Goal: Task Accomplishment & Management: Use online tool/utility

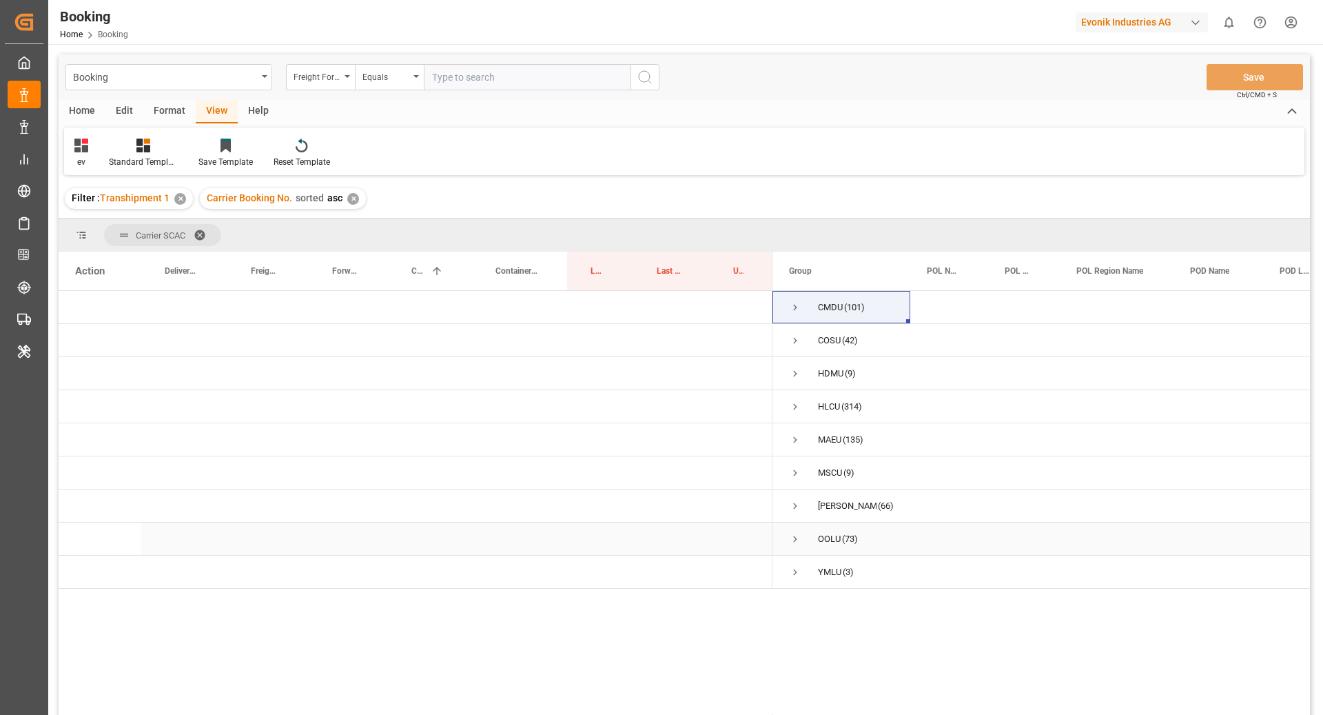
scroll to position [169, 0]
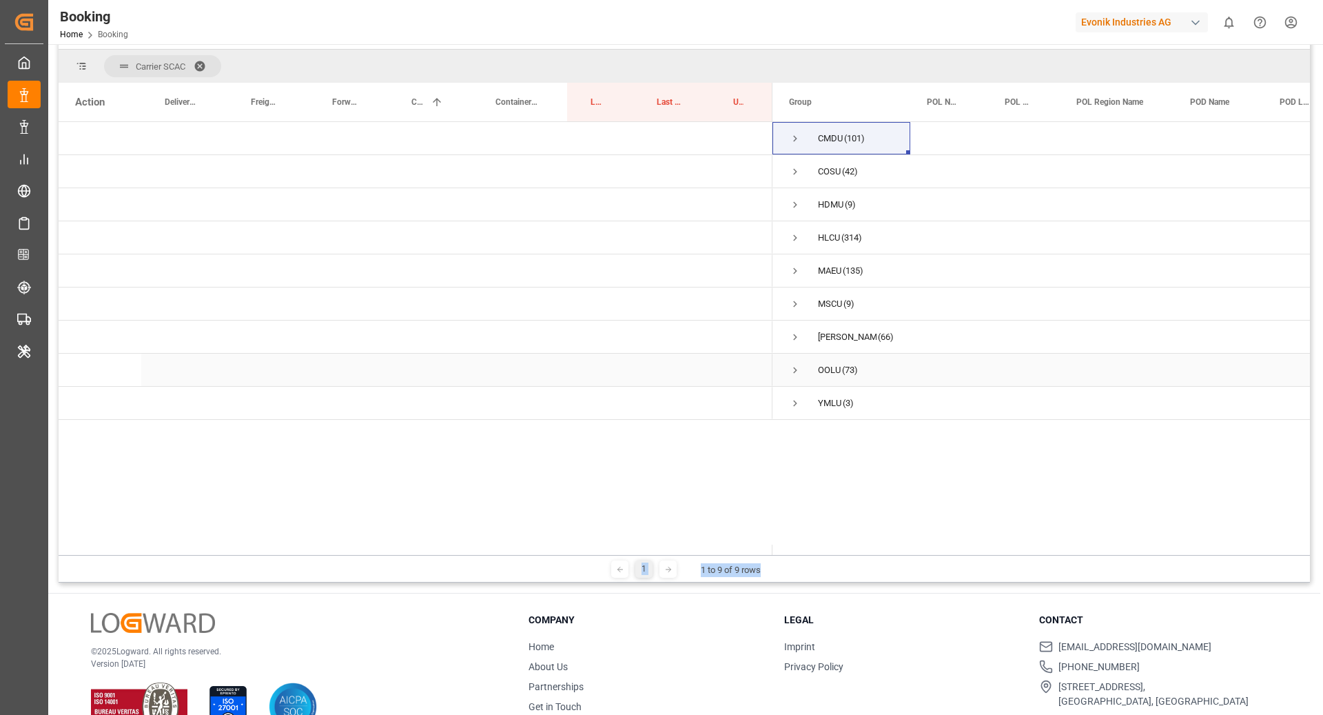
click at [789, 369] on span "Press SPACE to select this row." at bounding box center [795, 370] width 12 height 12
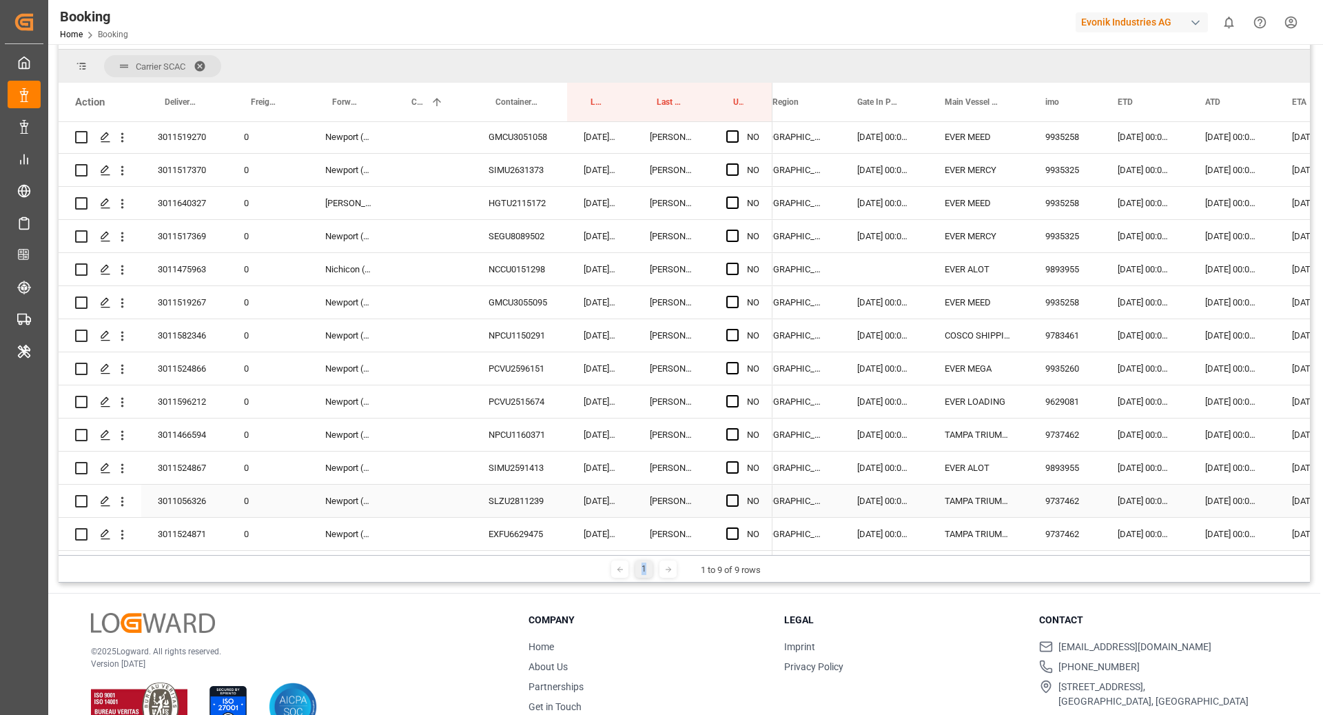
scroll to position [585, 0]
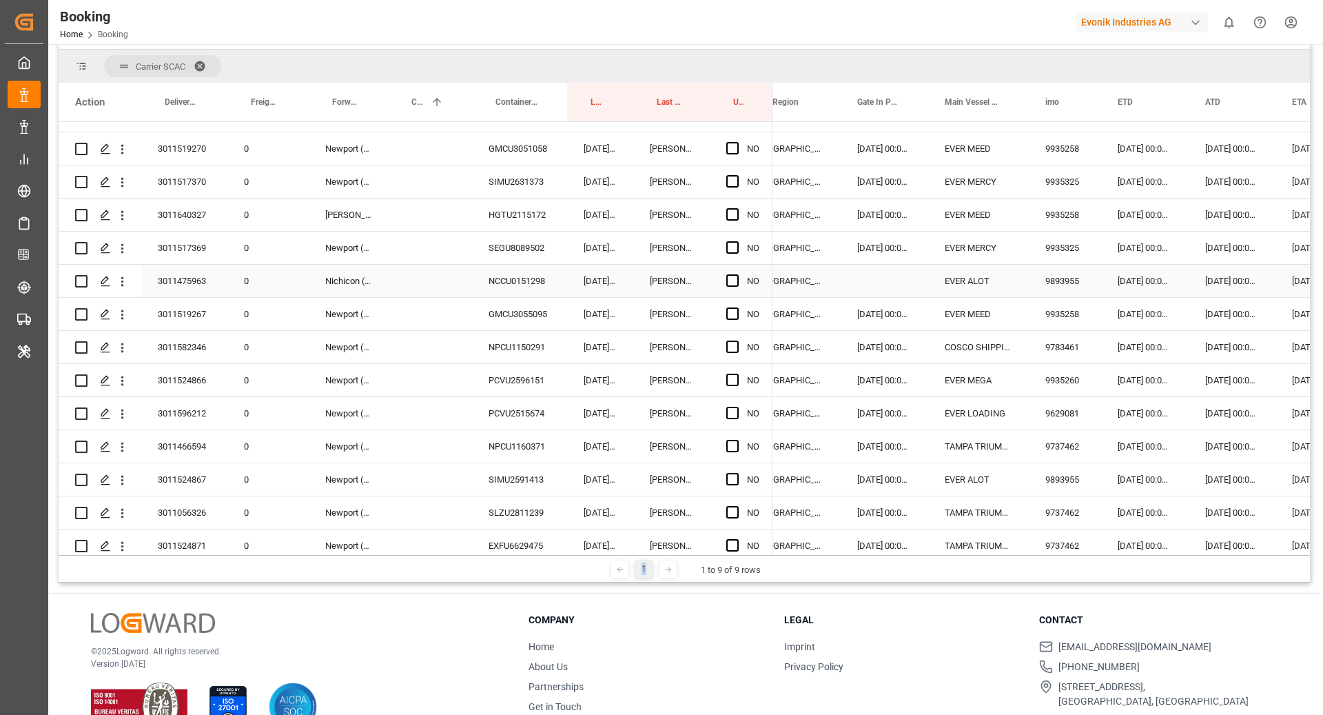
click at [504, 280] on div "NCCU0151298" at bounding box center [519, 281] width 95 height 32
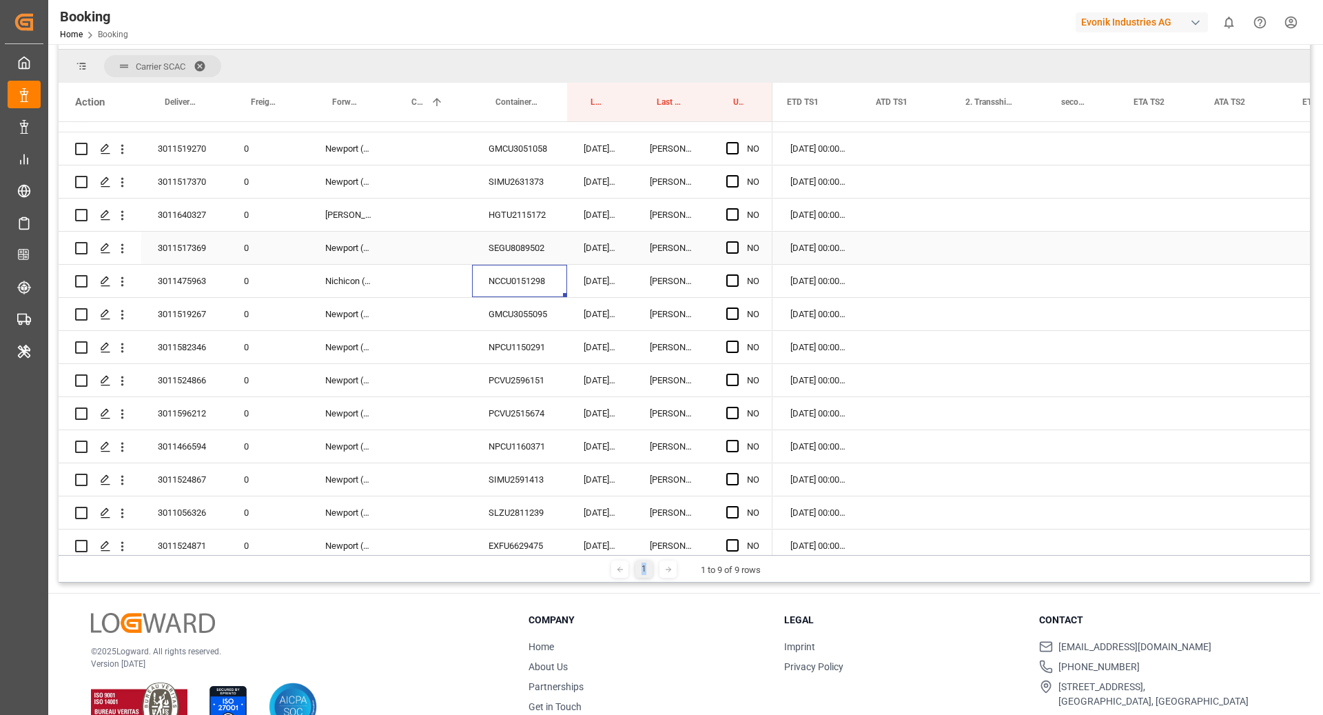
scroll to position [0, 0]
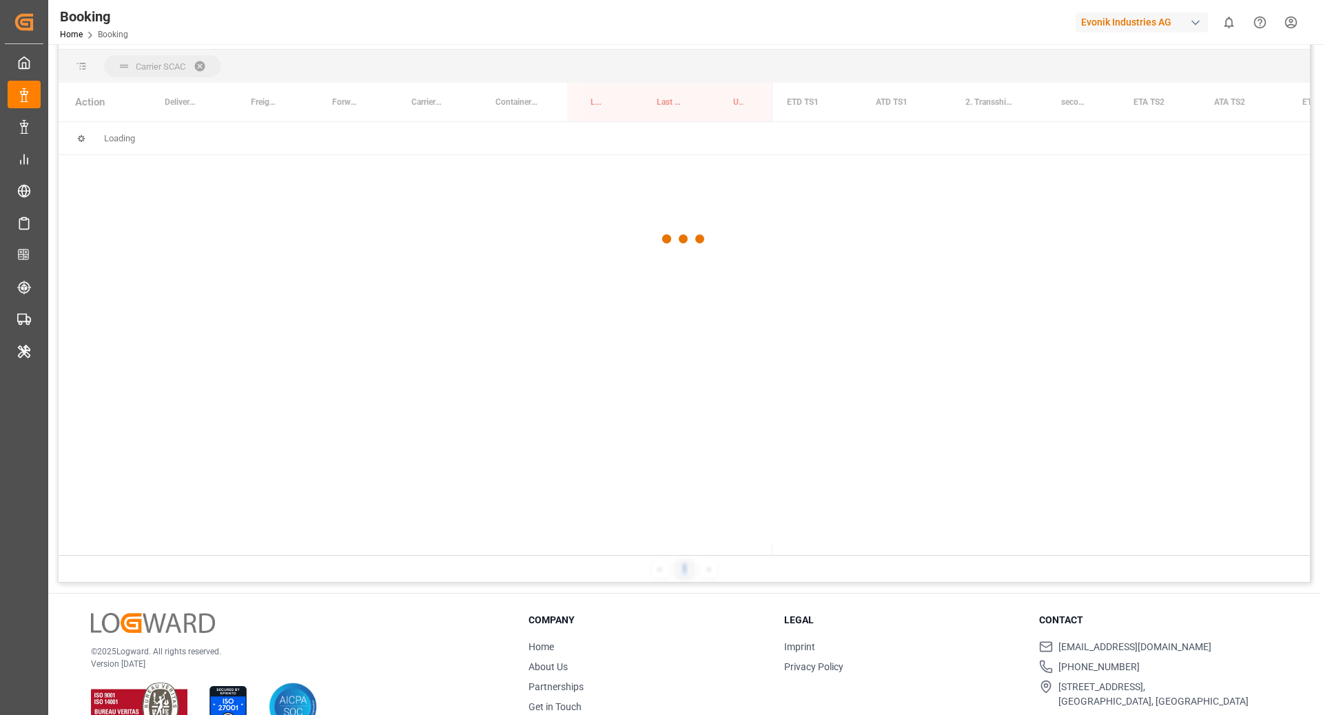
scroll to position [0, 1665]
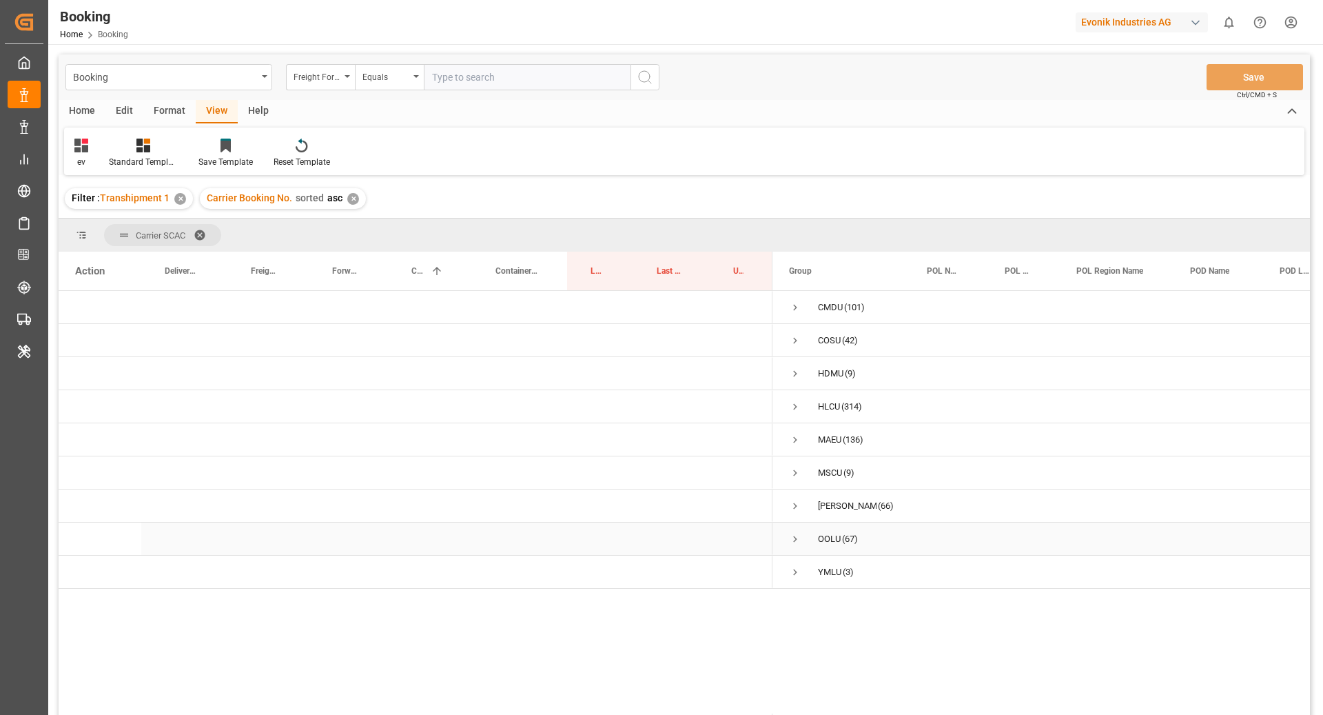
click at [792, 541] on span "Press SPACE to select this row." at bounding box center [795, 539] width 12 height 12
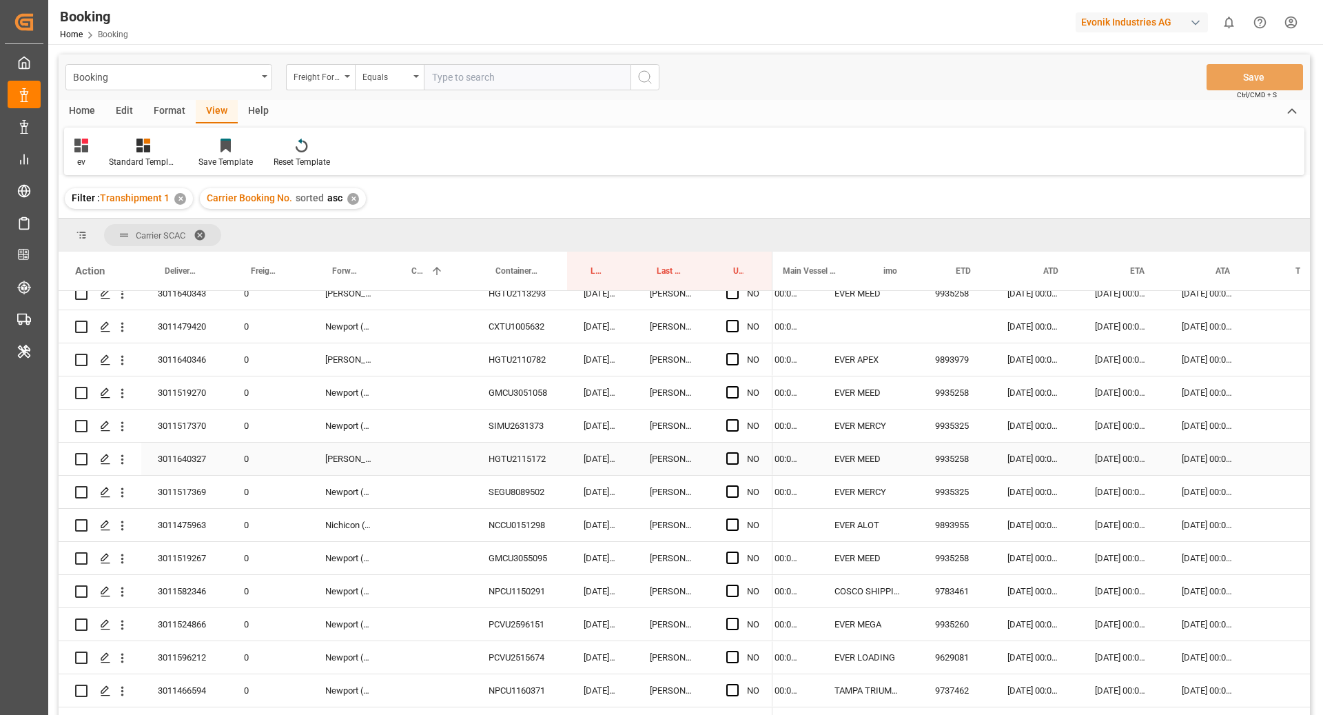
scroll to position [0, 714]
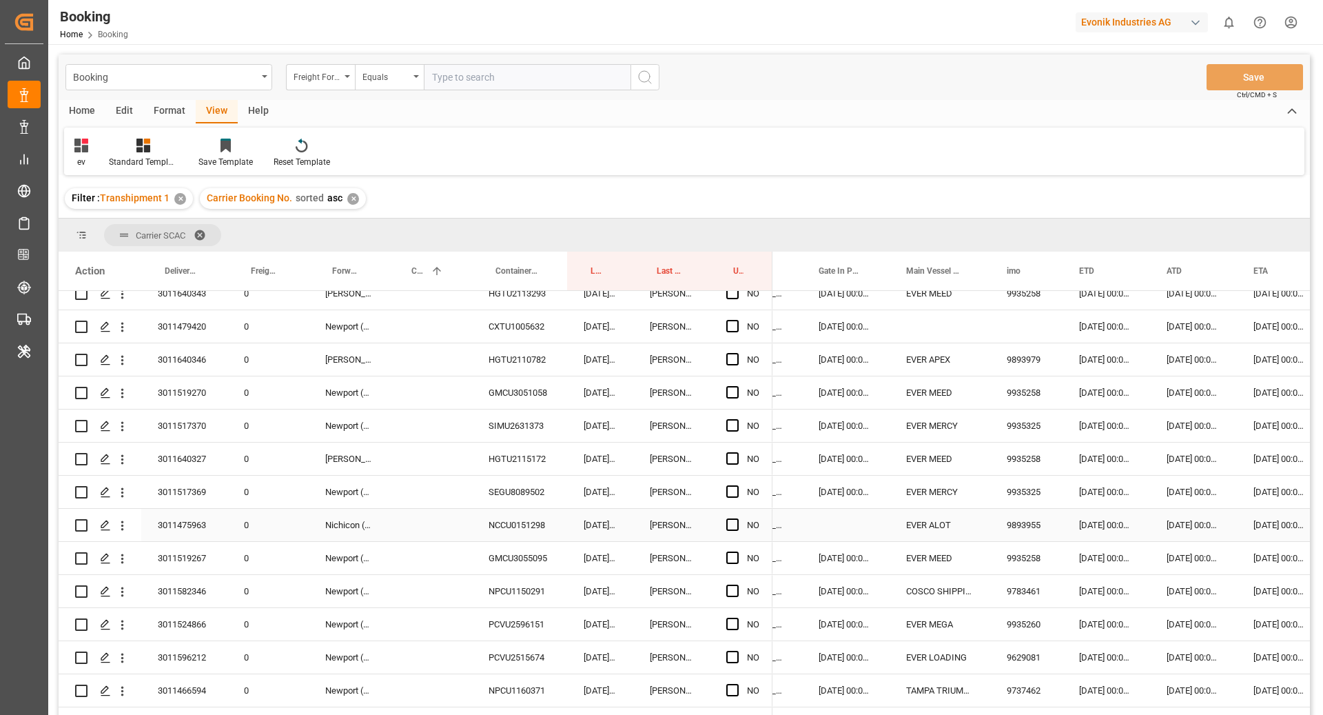
click at [866, 536] on div "Press SPACE to select this row." at bounding box center [846, 525] width 88 height 32
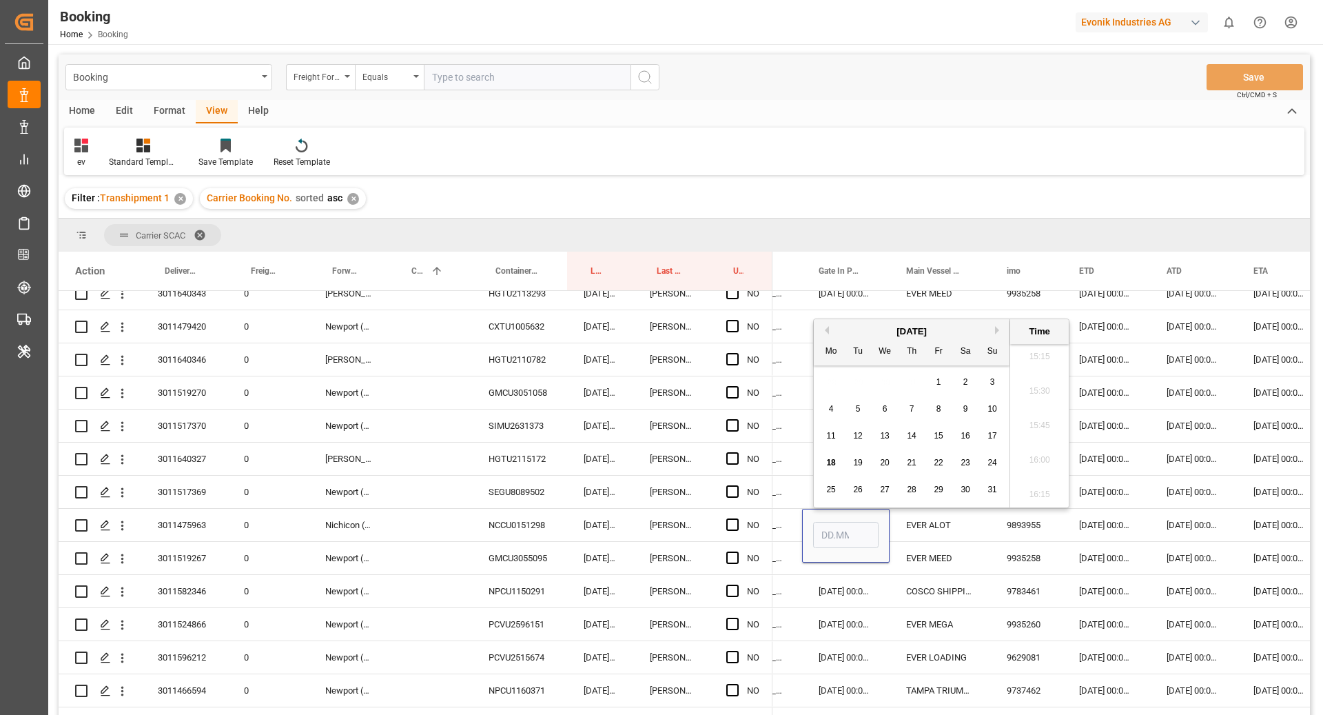
click at [828, 331] on button "Previous Month" at bounding box center [825, 330] width 8 height 8
click at [995, 331] on button "Next Month" at bounding box center [999, 330] width 8 height 8
click at [932, 385] on div "4" at bounding box center [938, 382] width 17 height 17
type input "[DATE] 00:00"
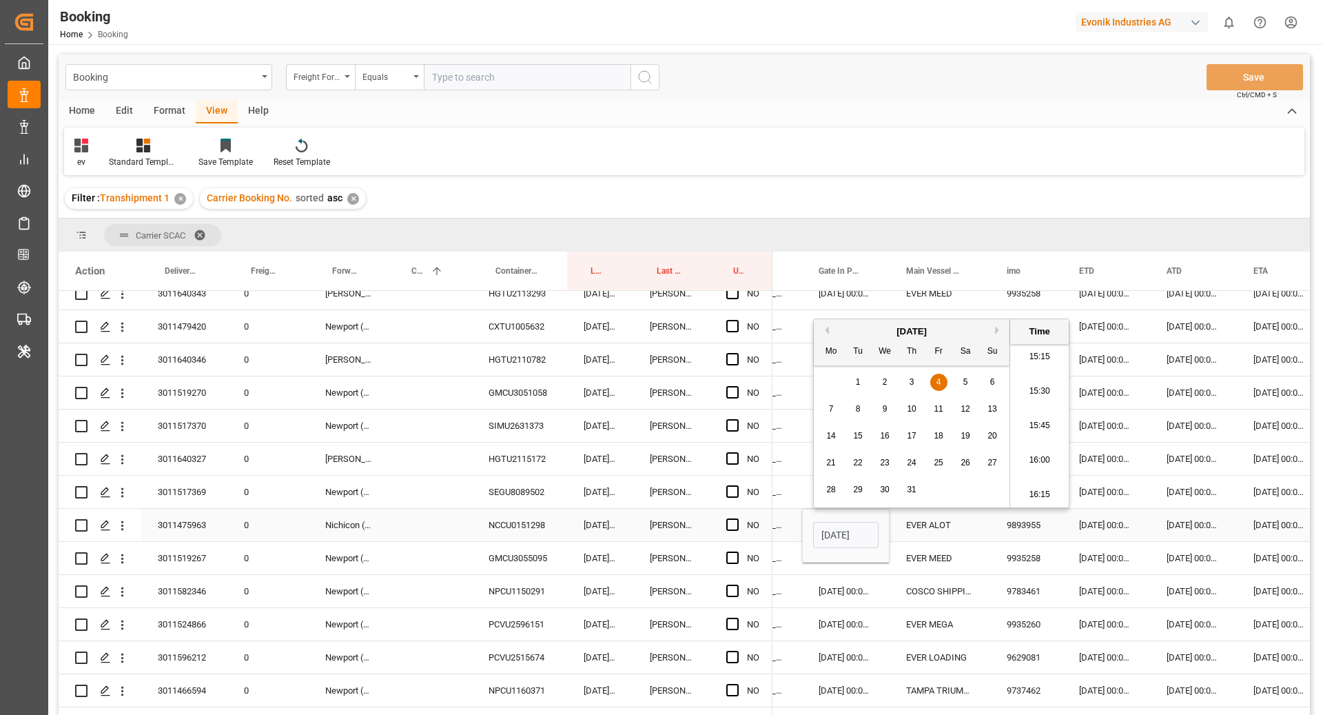
click at [957, 514] on div "EVER ALOT" at bounding box center [940, 525] width 101 height 32
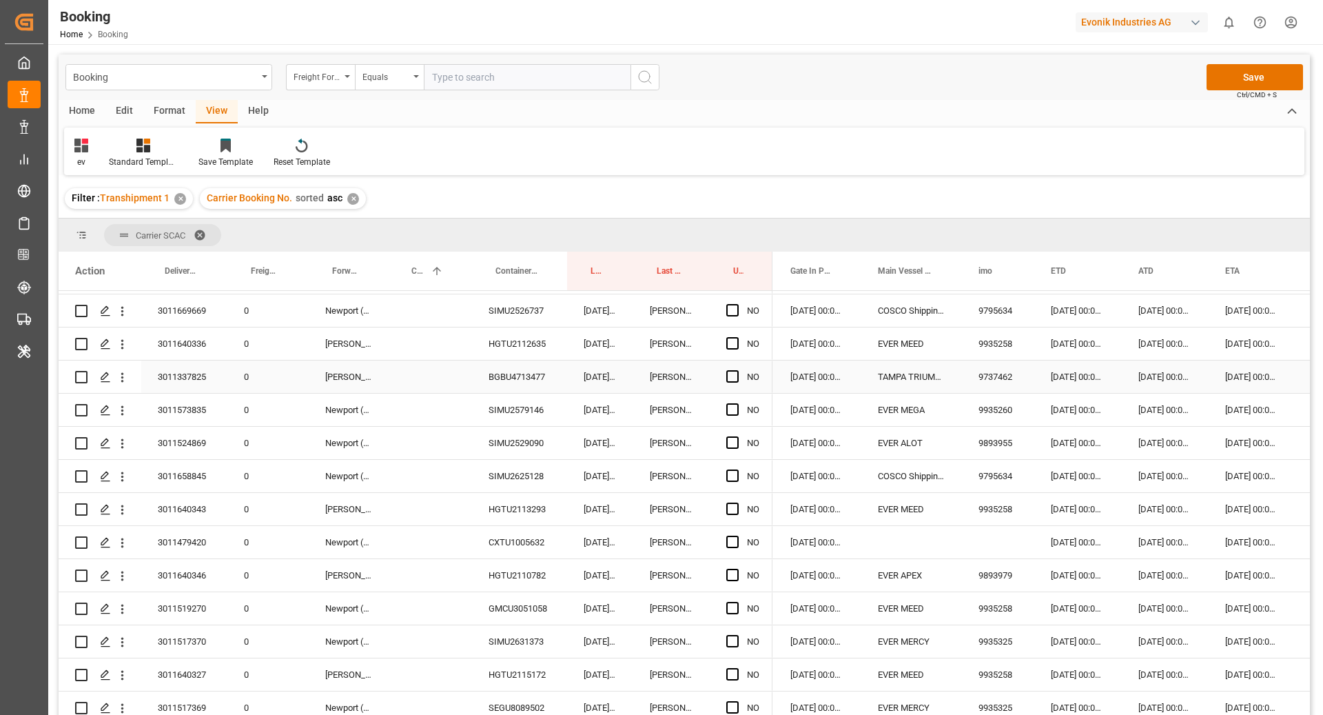
scroll to position [302, 0]
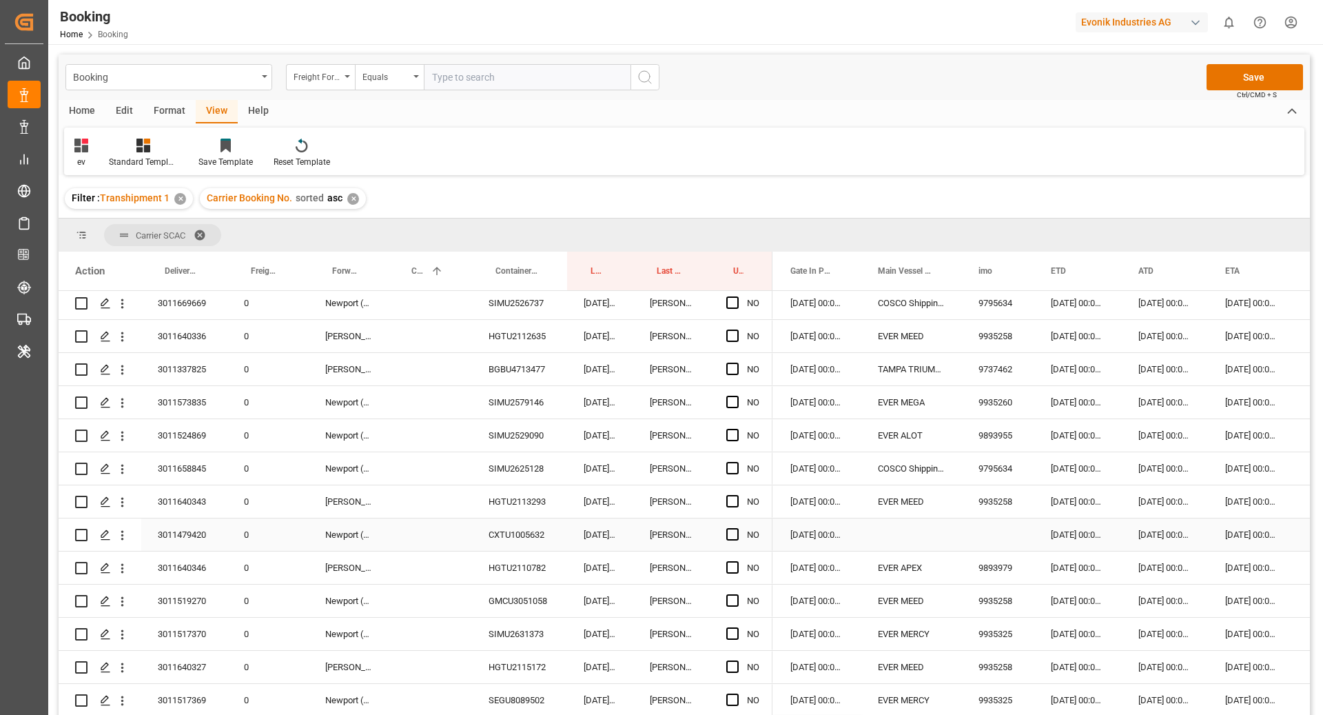
click at [487, 522] on div "CXTU1005632" at bounding box center [519, 534] width 95 height 32
click at [914, 533] on div "Press SPACE to select this row." at bounding box center [911, 534] width 101 height 32
click at [914, 533] on input "Press SPACE to select this row." at bounding box center [911, 542] width 79 height 26
paste input "EVER MERCY"
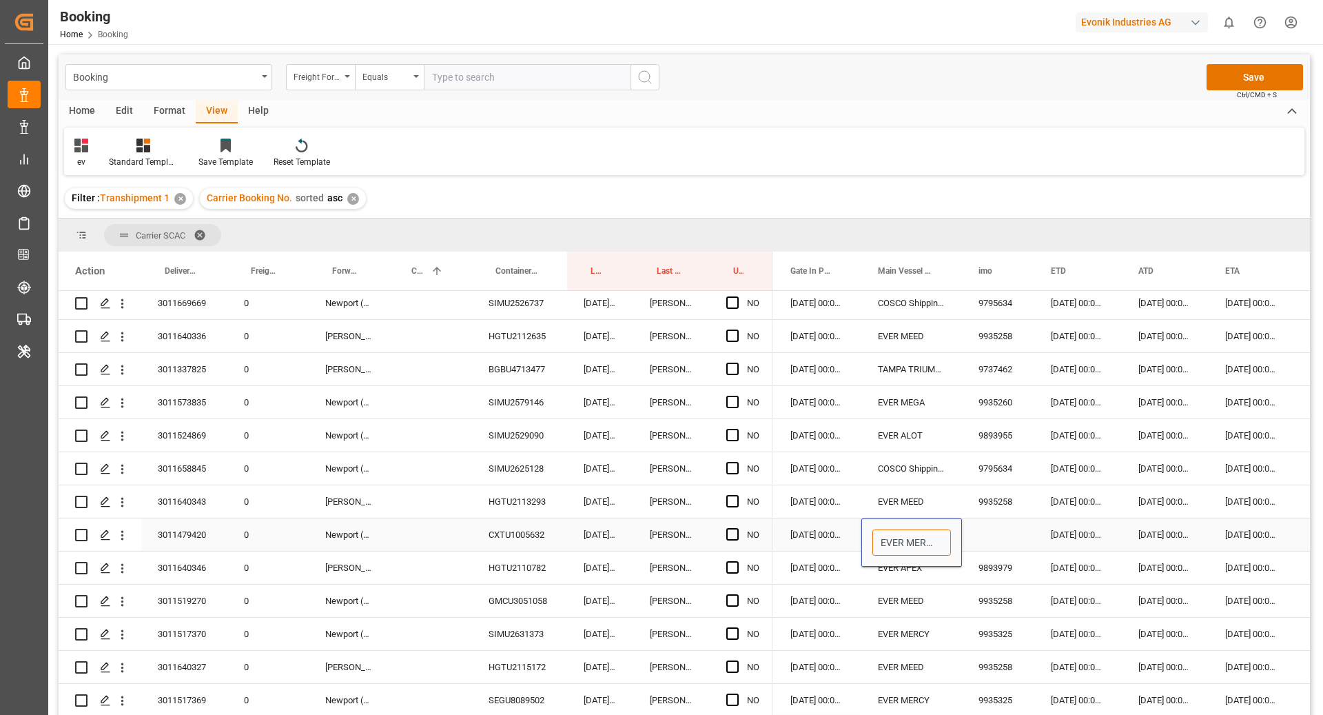
scroll to position [0, 3]
click at [913, 572] on div "EVER MERCY - 9935325" at bounding box center [927, 582] width 109 height 48
type input "EVER MERCY - 9935325"
click at [1093, 524] on div "[DATE] 00:00:00" at bounding box center [1078, 534] width 88 height 32
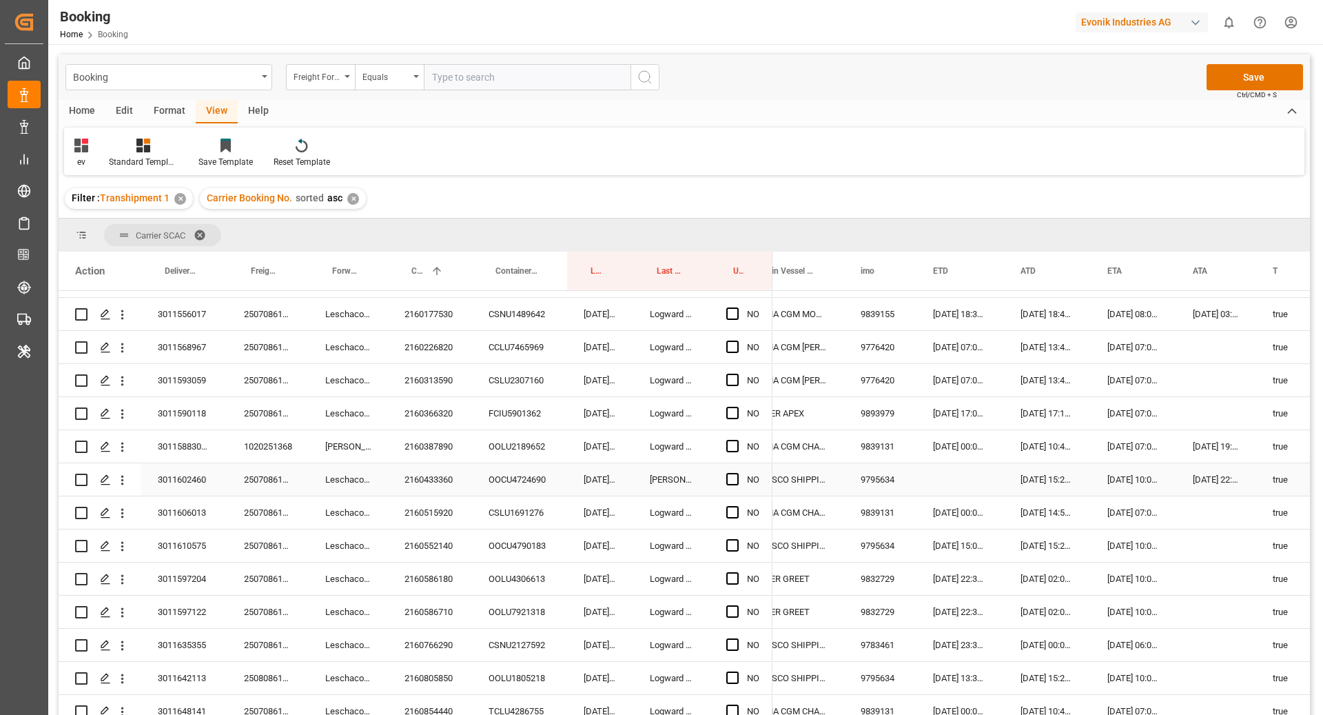
scroll to position [1275, 0]
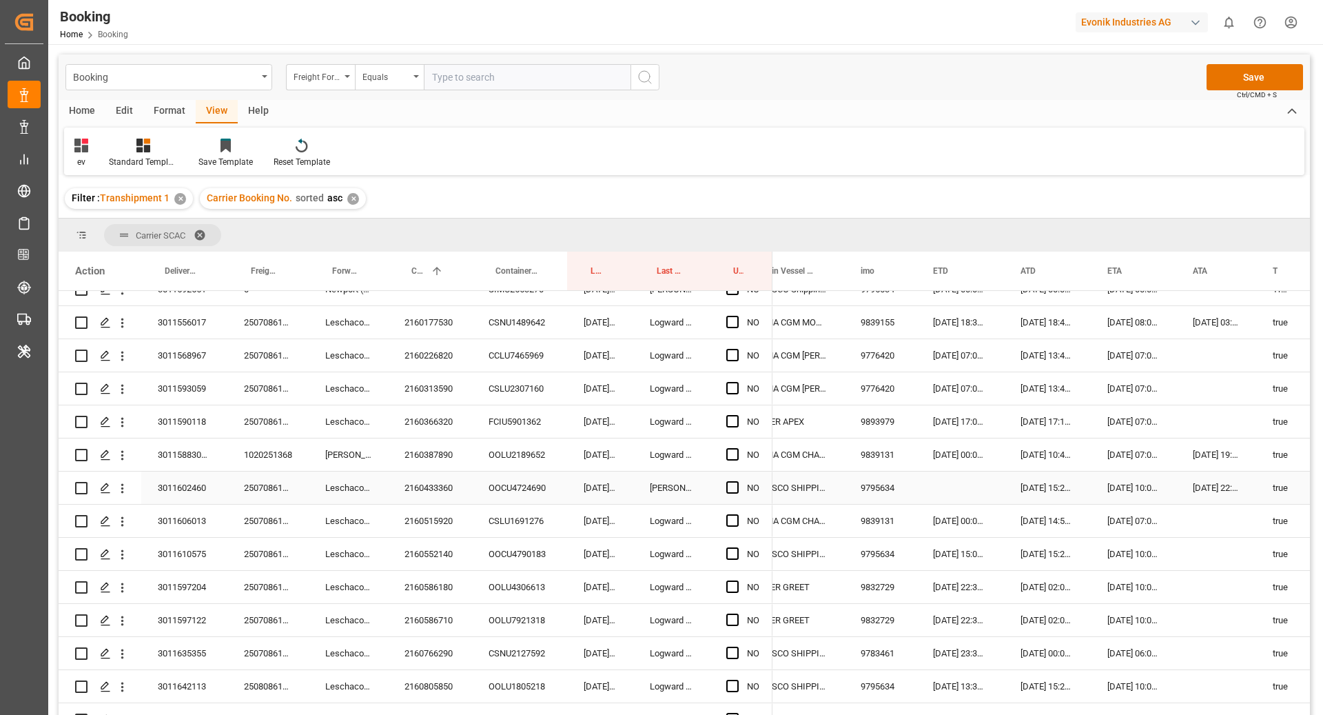
click at [1051, 489] on div "[DATE] 15:29:00" at bounding box center [1047, 487] width 87 height 32
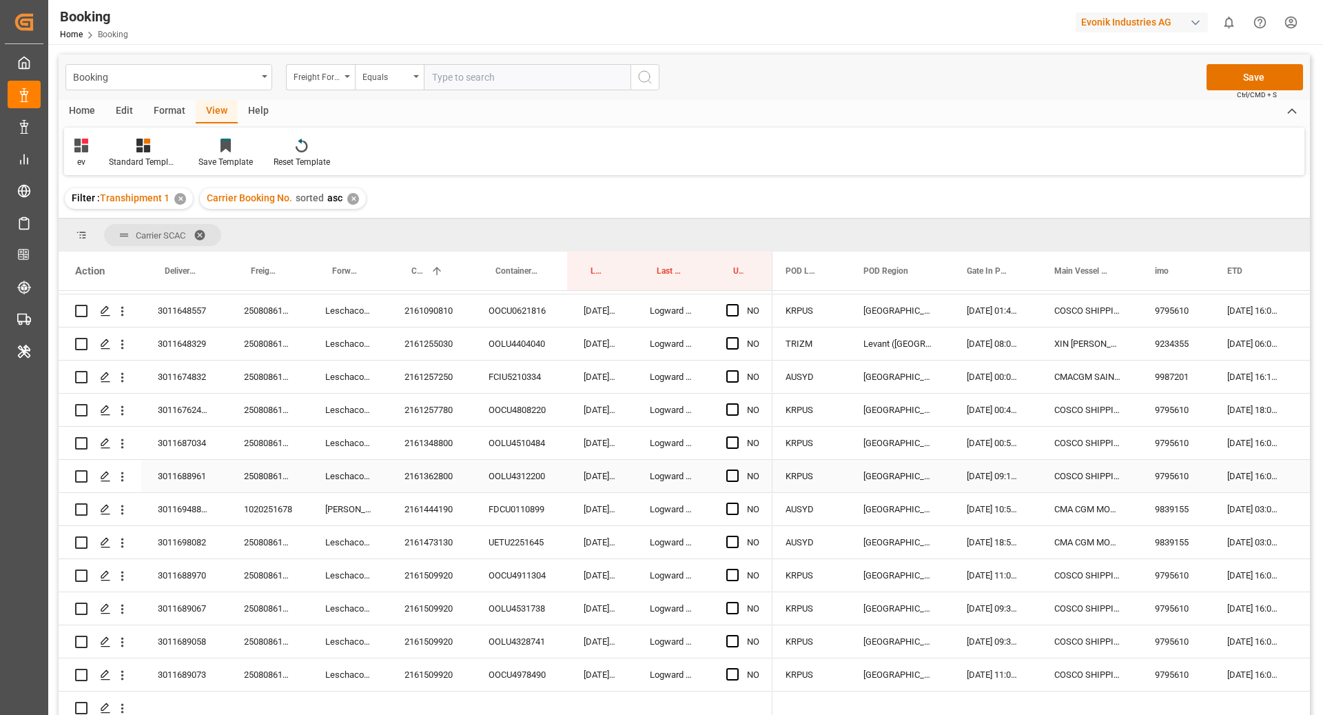
scroll to position [0, 520]
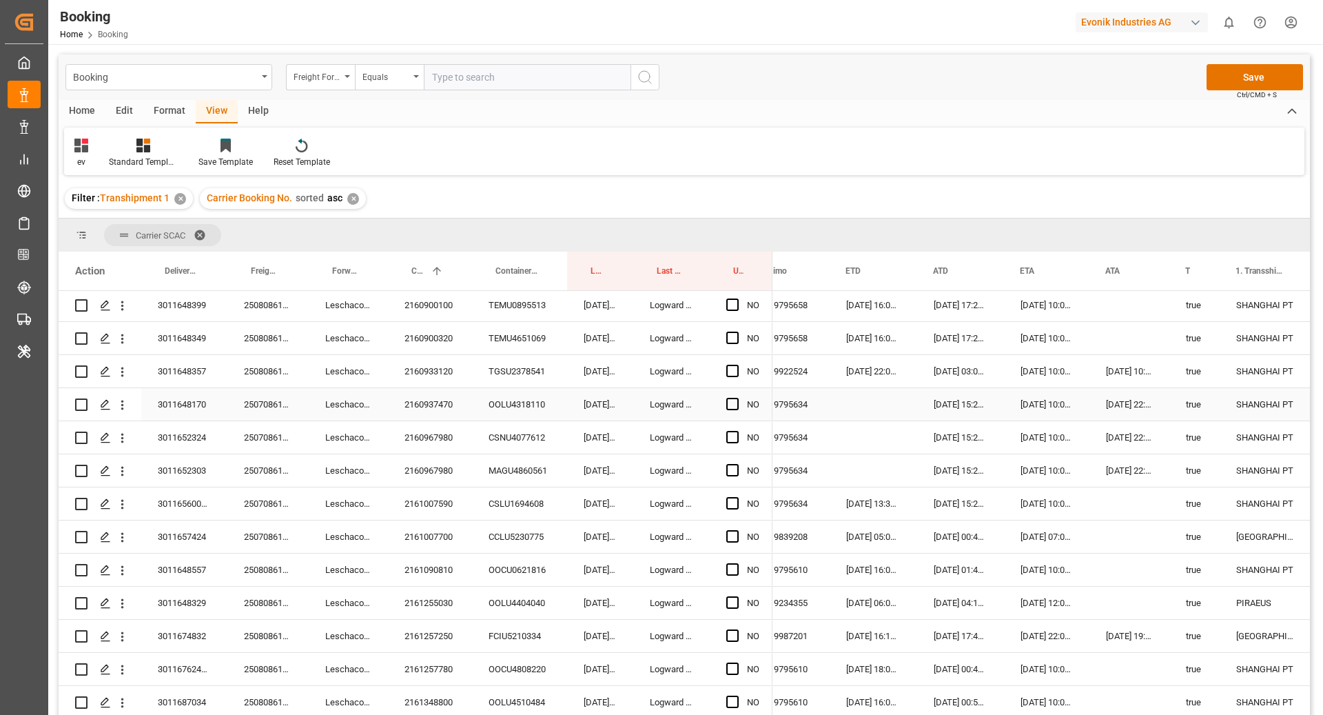
click at [411, 400] on div "2160937470" at bounding box center [430, 404] width 84 height 32
click at [865, 402] on div "Press SPACE to select this row." at bounding box center [874, 404] width 88 height 32
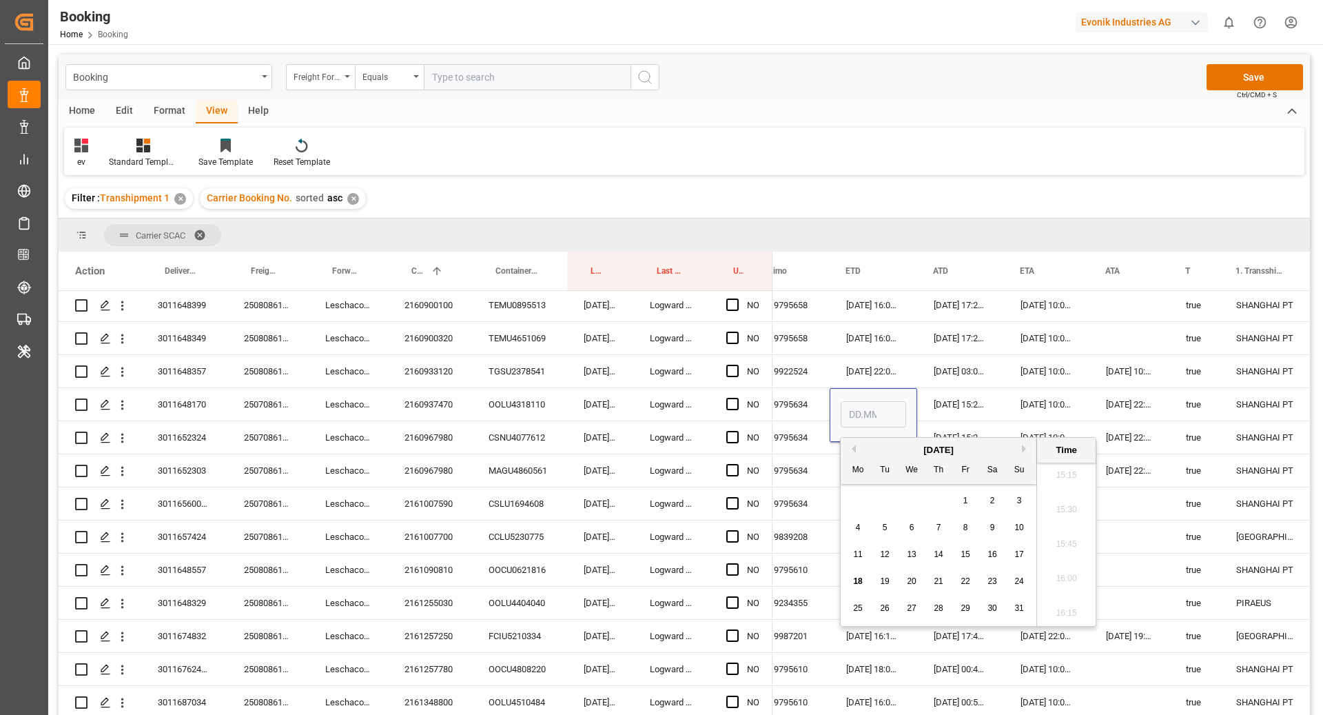
click at [855, 447] on button "Previous Month" at bounding box center [852, 448] width 8 height 8
click at [938, 608] on span "31" at bounding box center [938, 608] width 9 height 10
type input "[DATE] 00:00"
click at [952, 418] on div "[DATE] 15:29:00" at bounding box center [960, 404] width 87 height 32
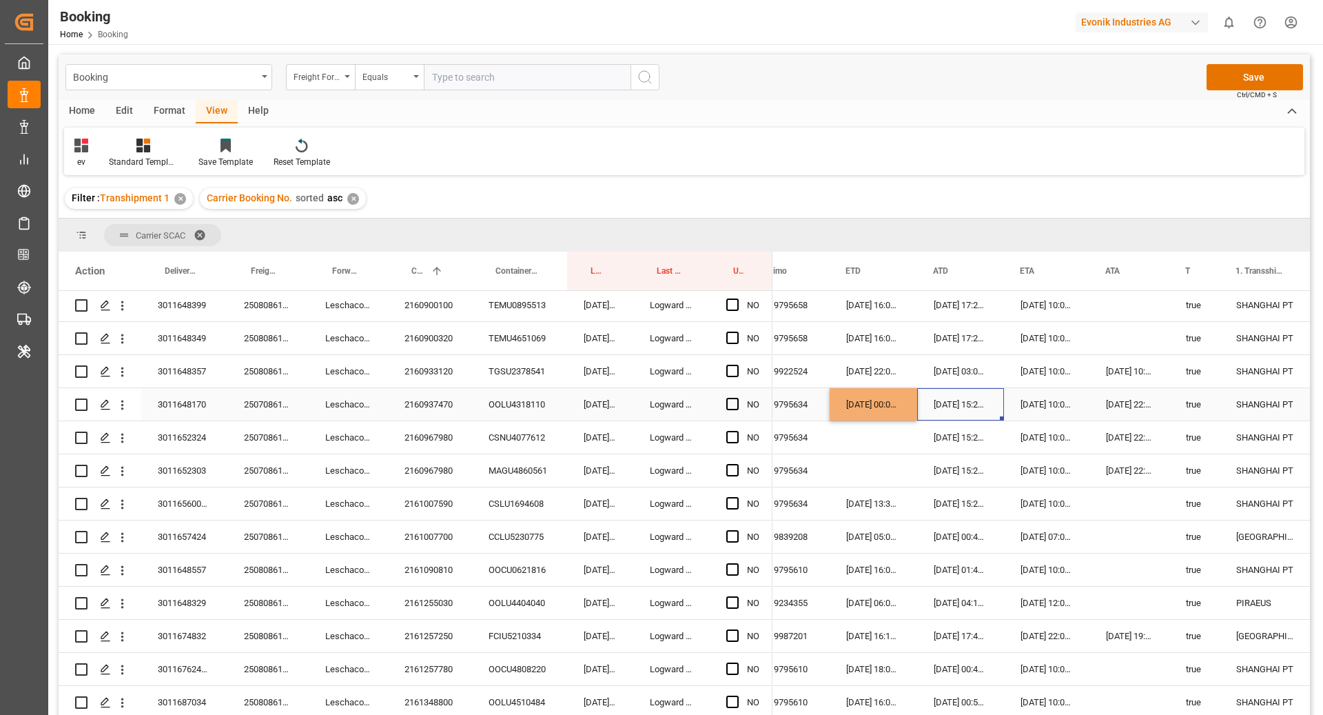
click at [897, 407] on div "[DATE] 00:00:00" at bounding box center [874, 404] width 88 height 32
drag, startPoint x: 915, startPoint y: 418, endPoint x: 910, endPoint y: 465, distance: 47.2
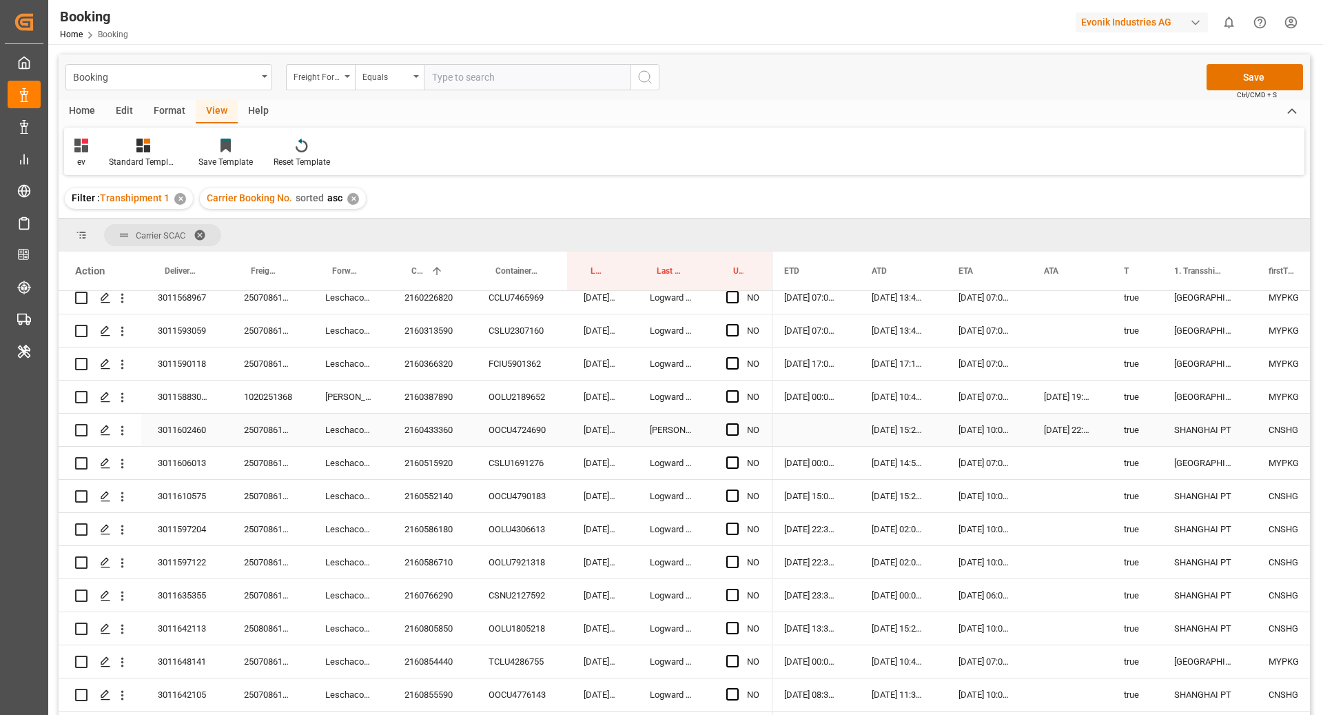
click at [913, 428] on div "[DATE] 15:29:00" at bounding box center [898, 429] width 87 height 32
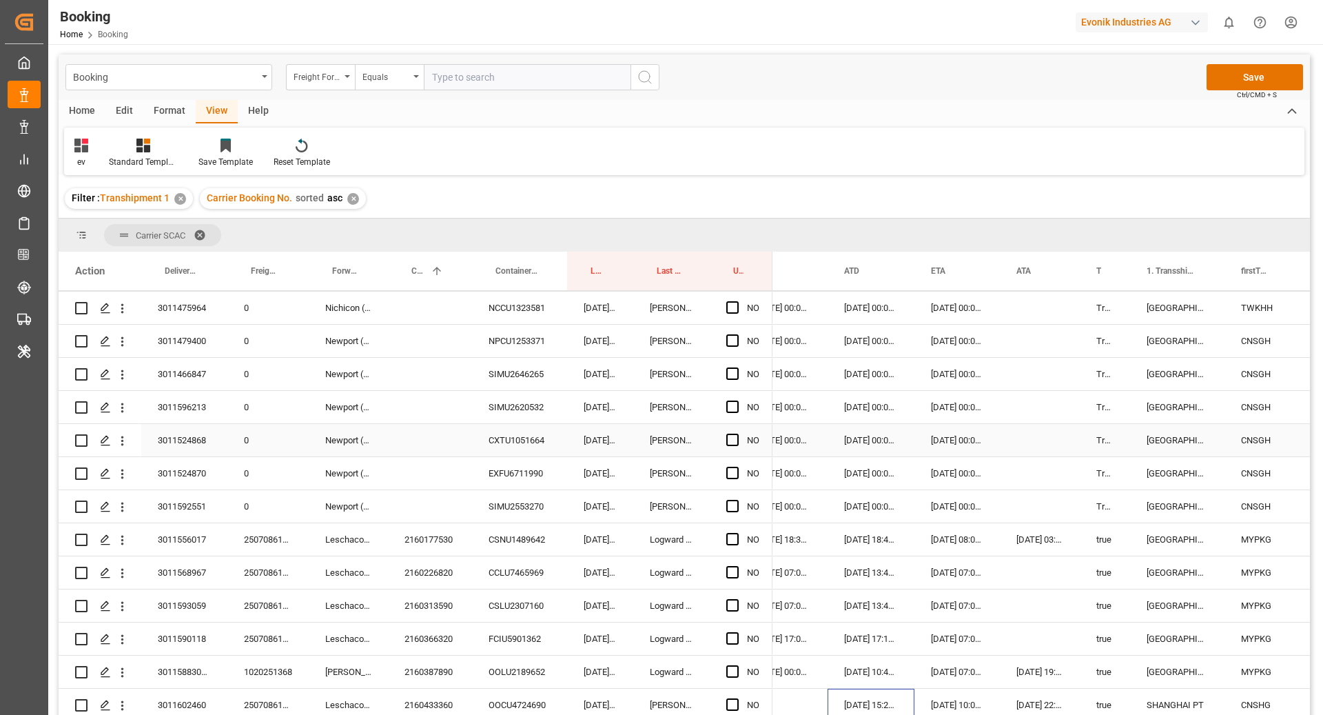
scroll to position [1086, 0]
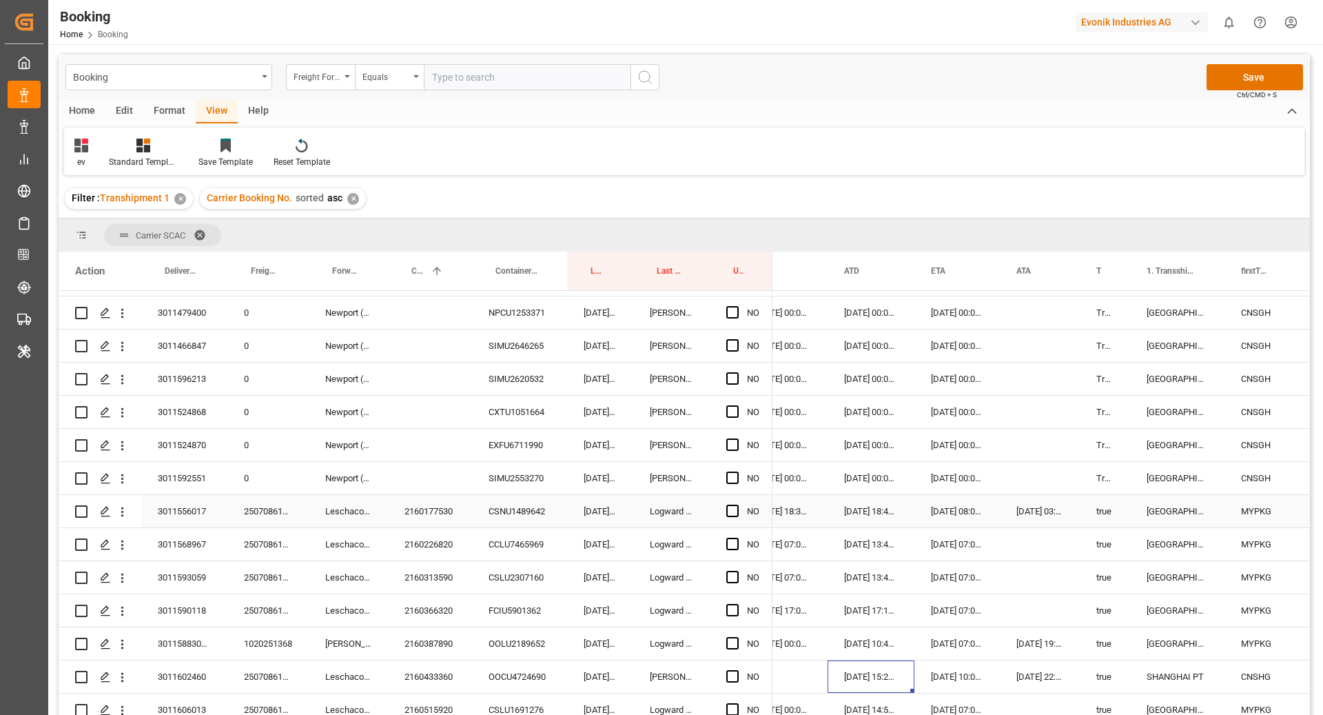
click at [441, 500] on div "2160177530" at bounding box center [430, 511] width 84 height 32
click at [1041, 481] on div "Press SPACE to select this row." at bounding box center [1040, 478] width 80 height 32
drag, startPoint x: 1077, startPoint y: 491, endPoint x: 1078, endPoint y: 515, distance: 24.1
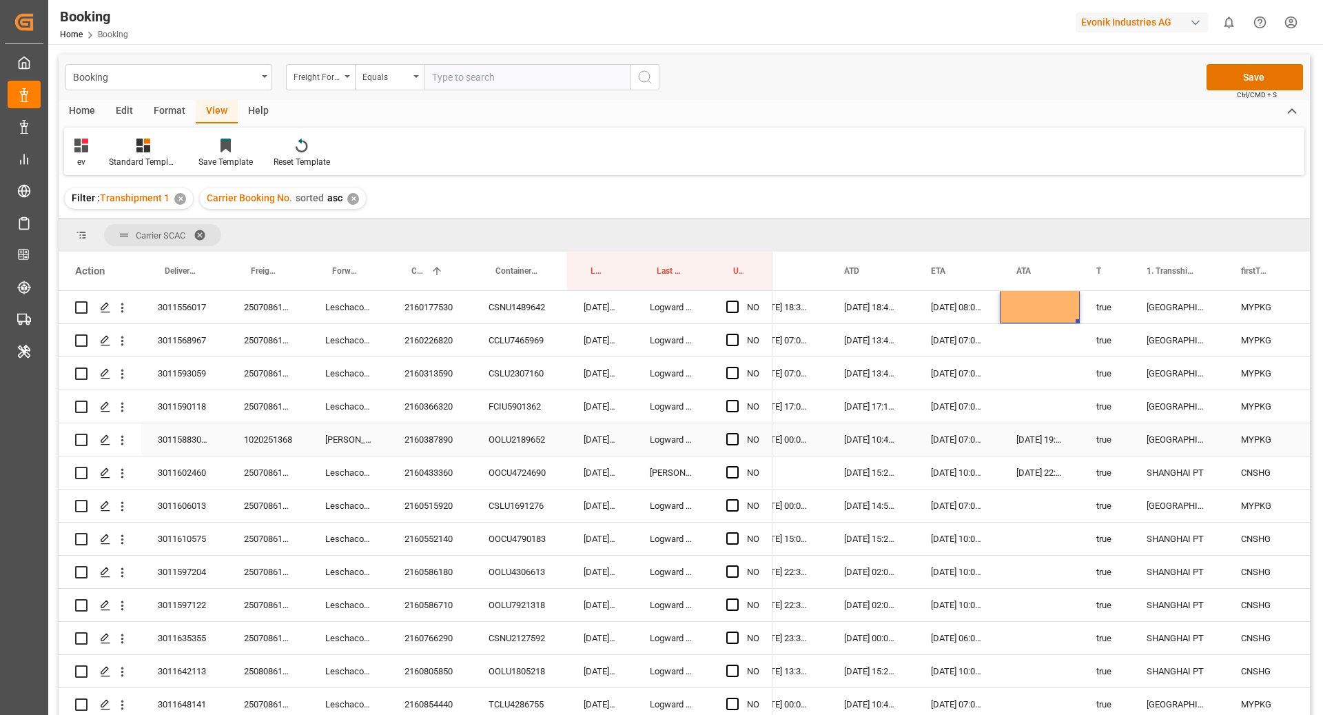
scroll to position [1294, 0]
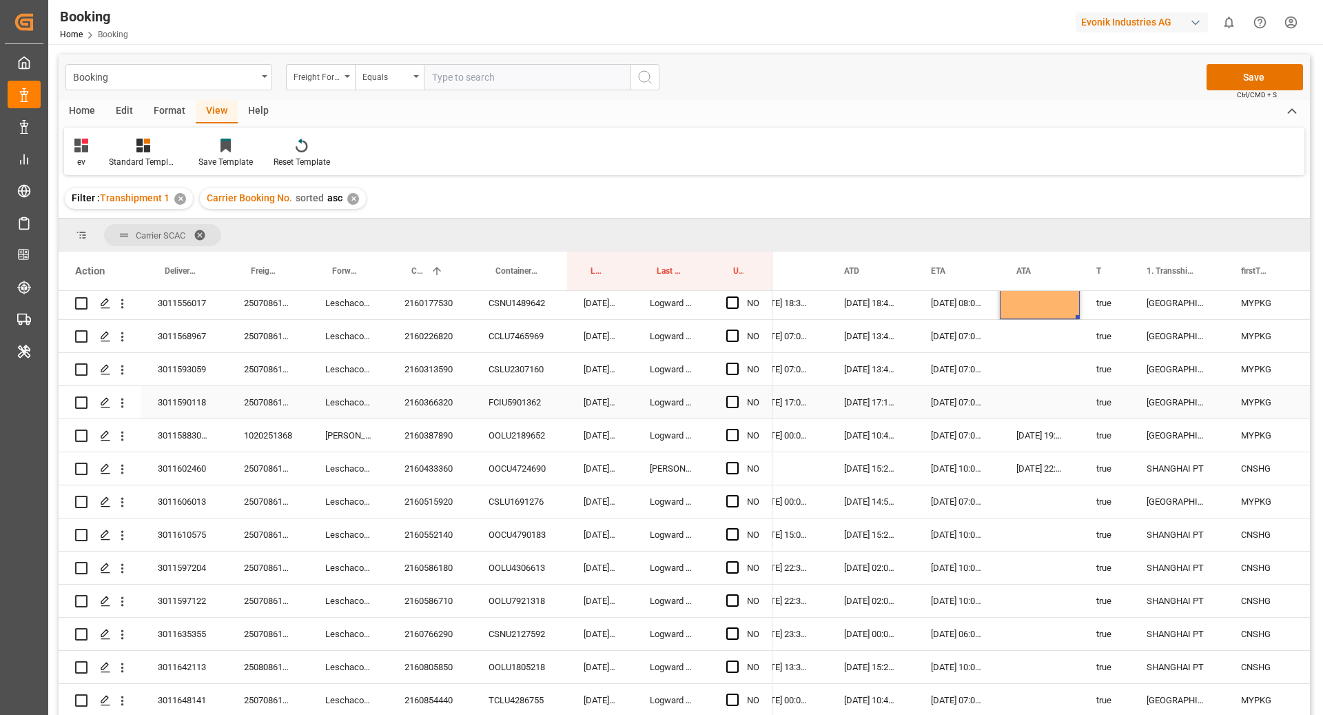
click at [1055, 400] on div "Press SPACE to select this row." at bounding box center [1040, 402] width 80 height 32
drag, startPoint x: 1077, startPoint y: 415, endPoint x: 1076, endPoint y: 425, distance: 9.7
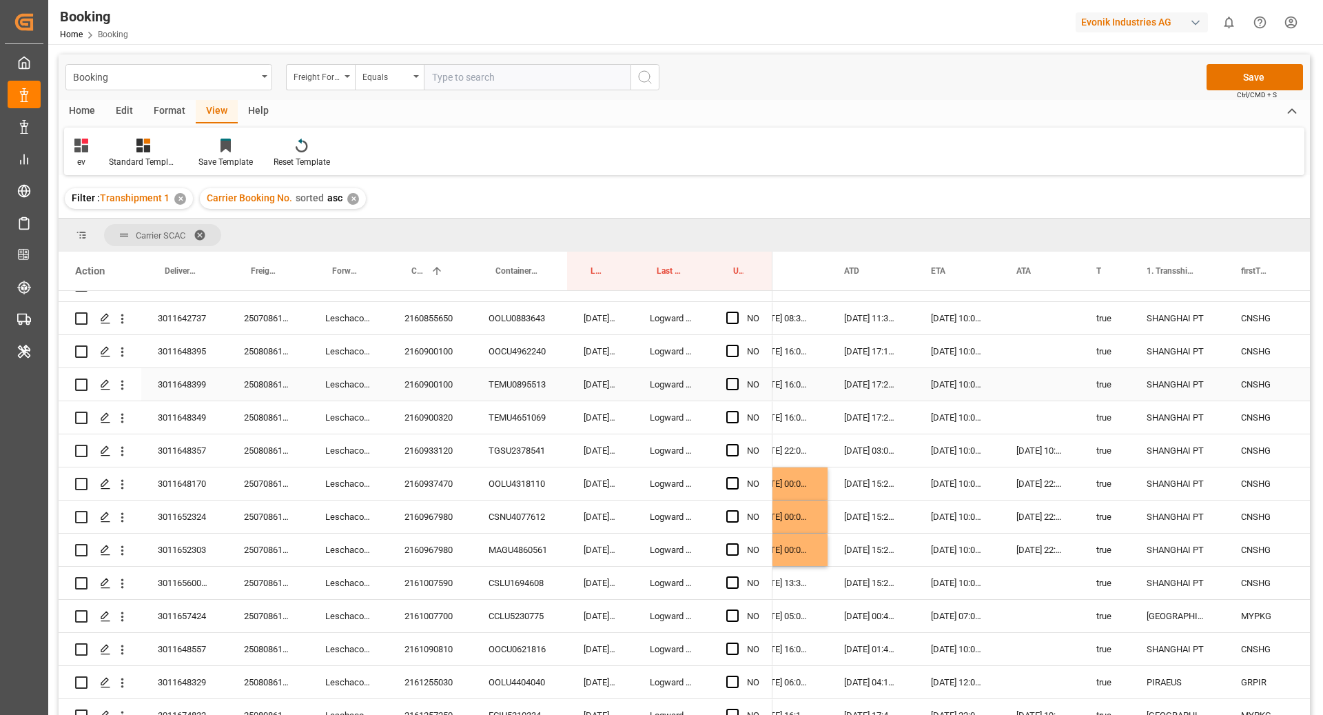
scroll to position [1748, 0]
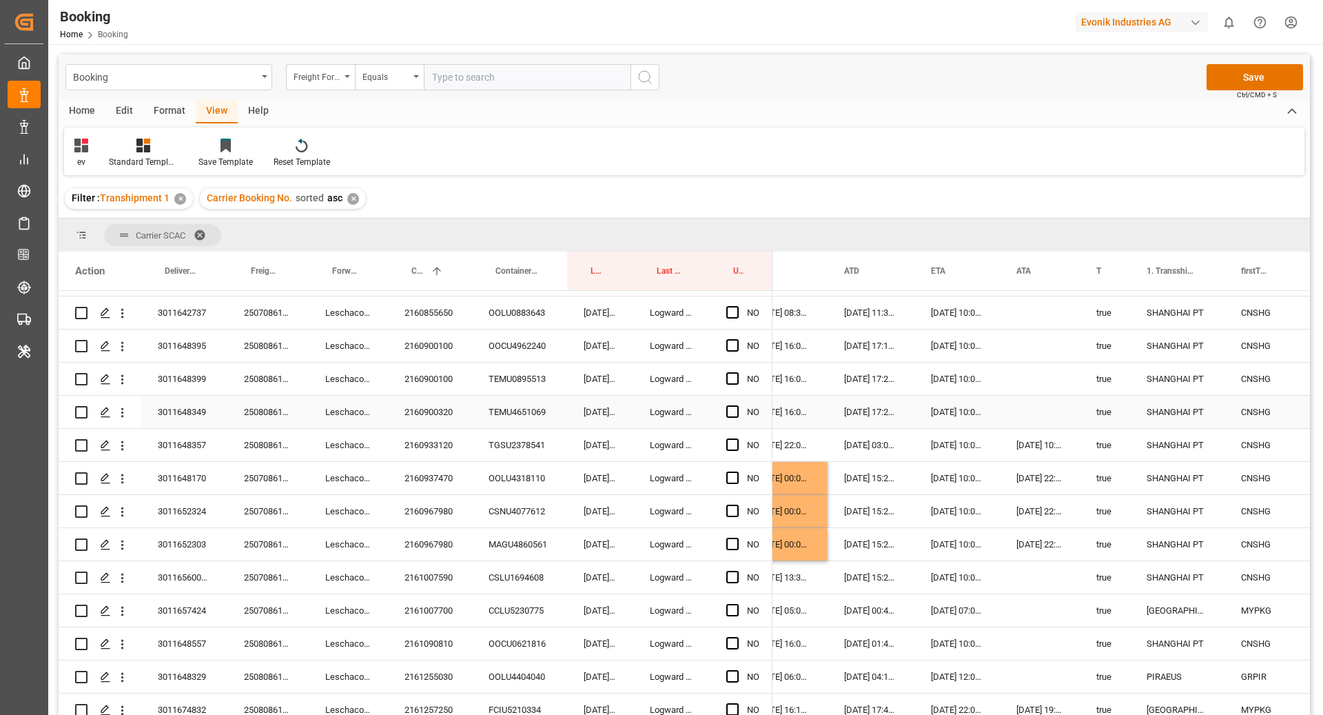
click at [1044, 422] on div "Press SPACE to select this row." at bounding box center [1040, 412] width 80 height 32
drag, startPoint x: 1077, startPoint y: 425, endPoint x: 1069, endPoint y: 549, distance: 125.0
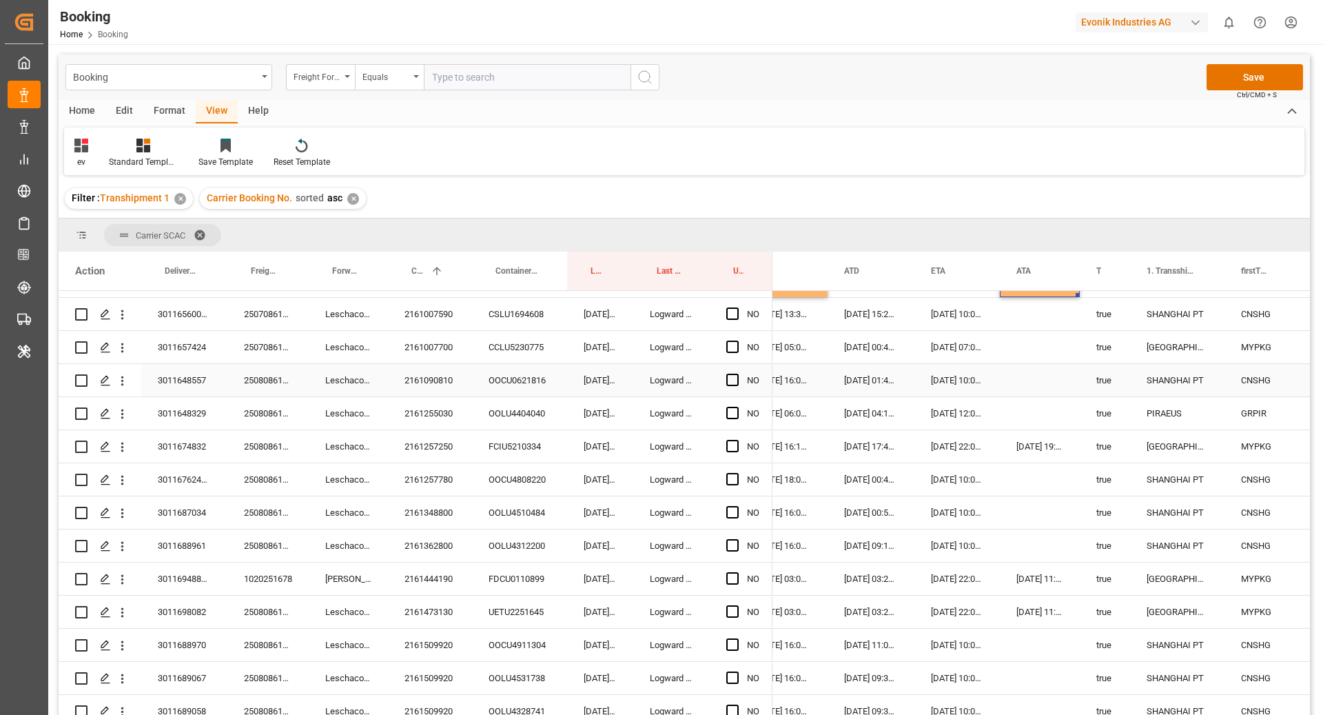
scroll to position [2028, 0]
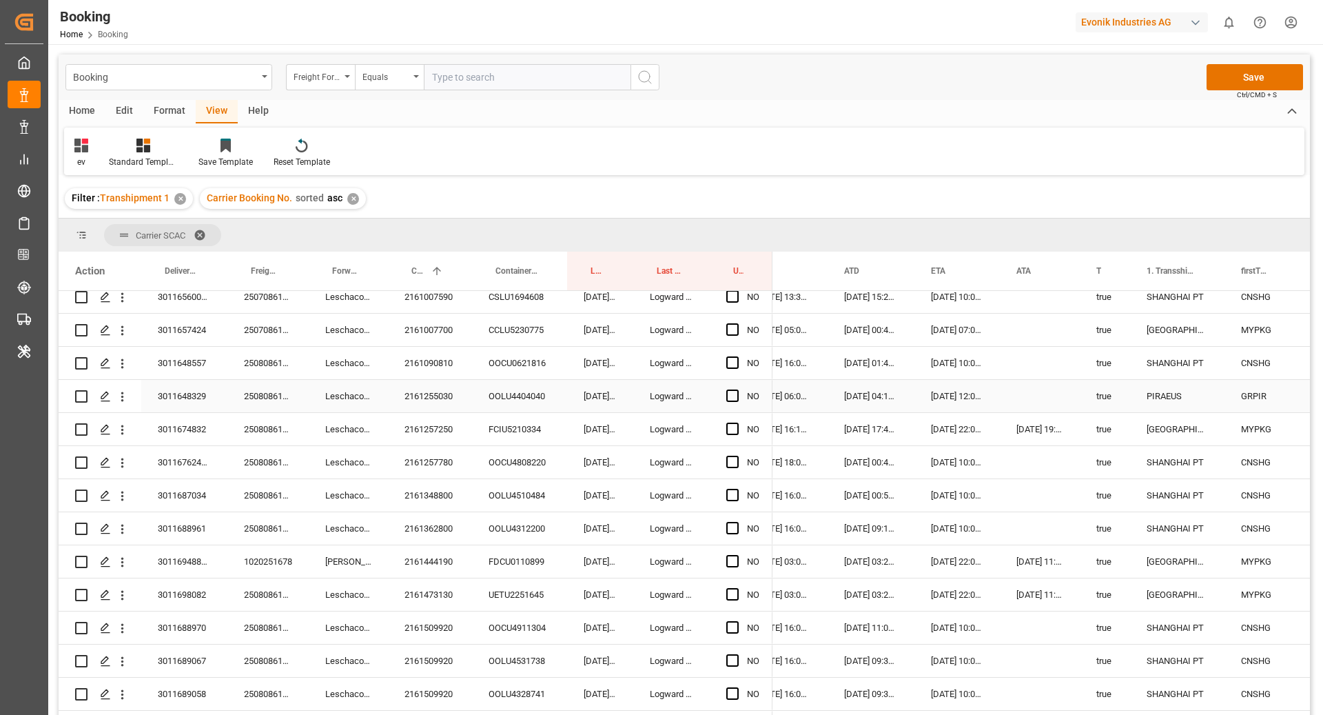
click at [1054, 396] on div "Press SPACE to select this row." at bounding box center [1040, 396] width 80 height 32
drag, startPoint x: 1078, startPoint y: 410, endPoint x: 1075, endPoint y: 608, distance: 198.5
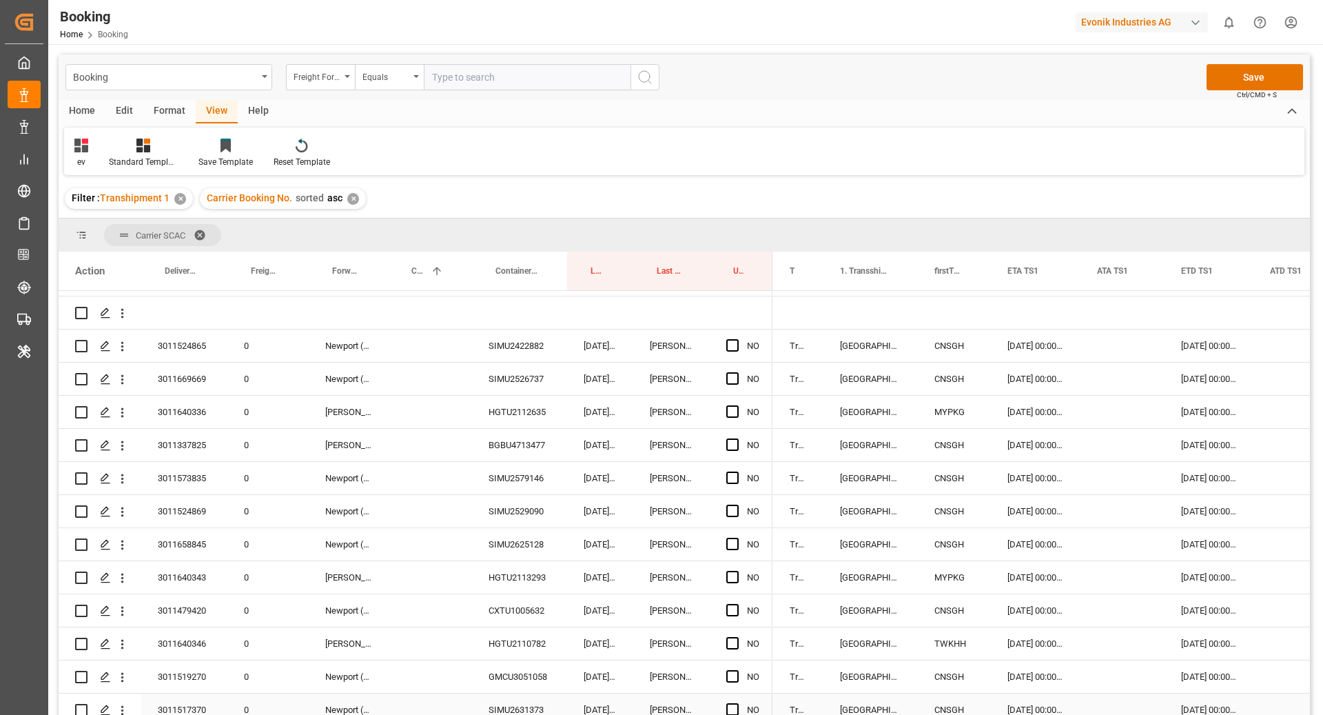
scroll to position [203, 0]
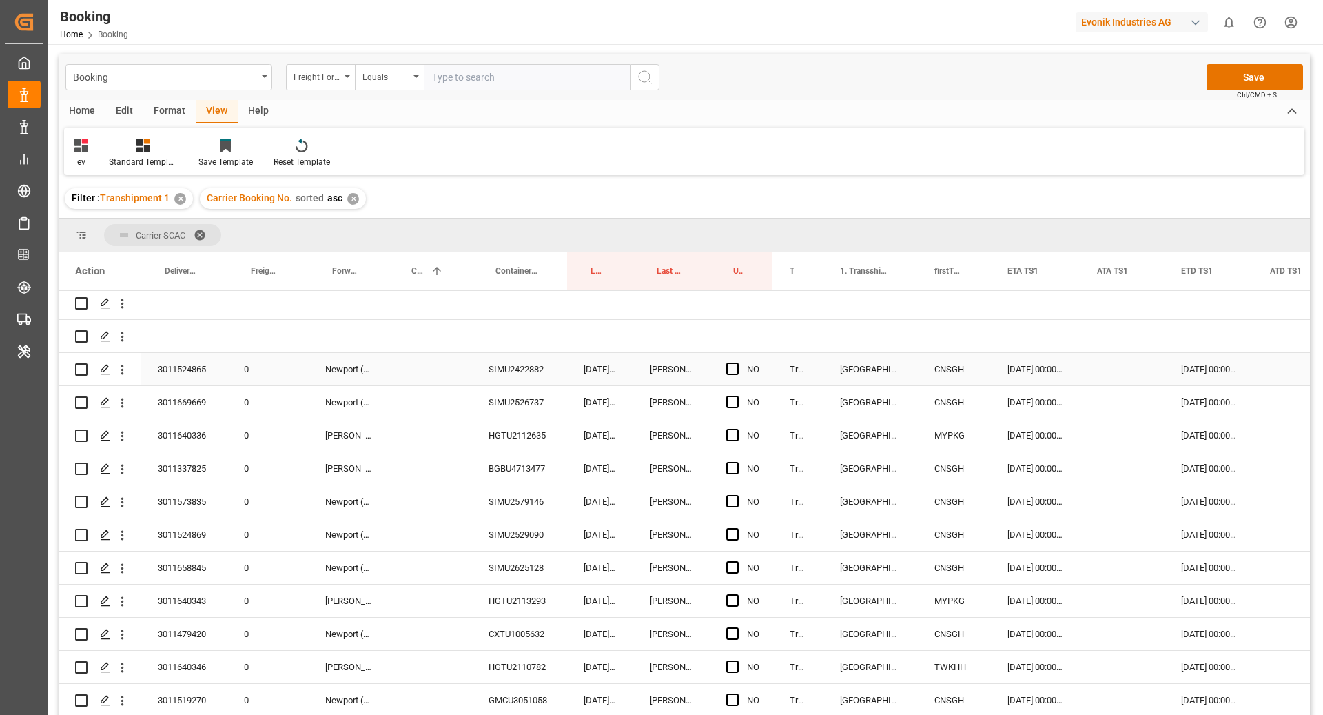
click at [529, 372] on div "SIMU2422882" at bounding box center [519, 369] width 95 height 32
click at [1046, 375] on div "[DATE] 00:00:00" at bounding box center [1036, 369] width 90 height 32
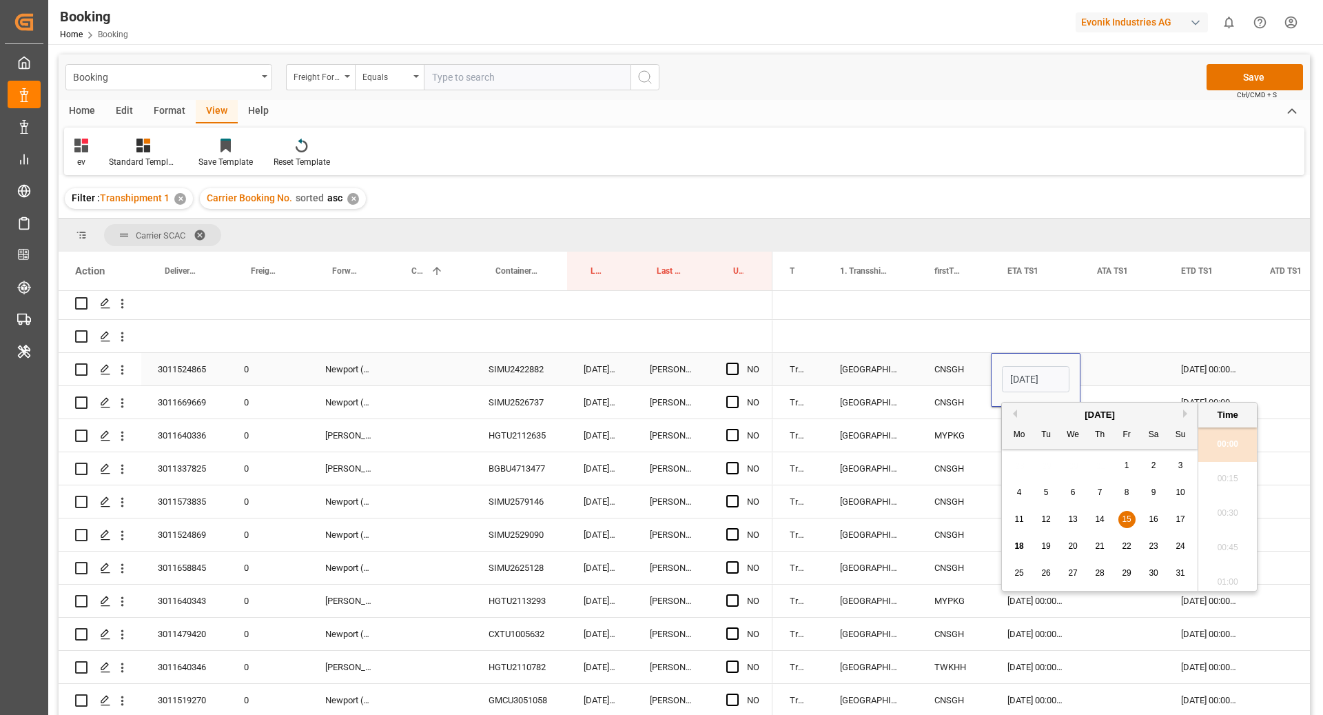
scroll to position [2140, 0]
click at [1022, 543] on span "18" at bounding box center [1018, 546] width 9 height 10
type input "[DATE] 00:00"
click at [1204, 362] on div "[DATE] 00:00:00" at bounding box center [1209, 369] width 89 height 32
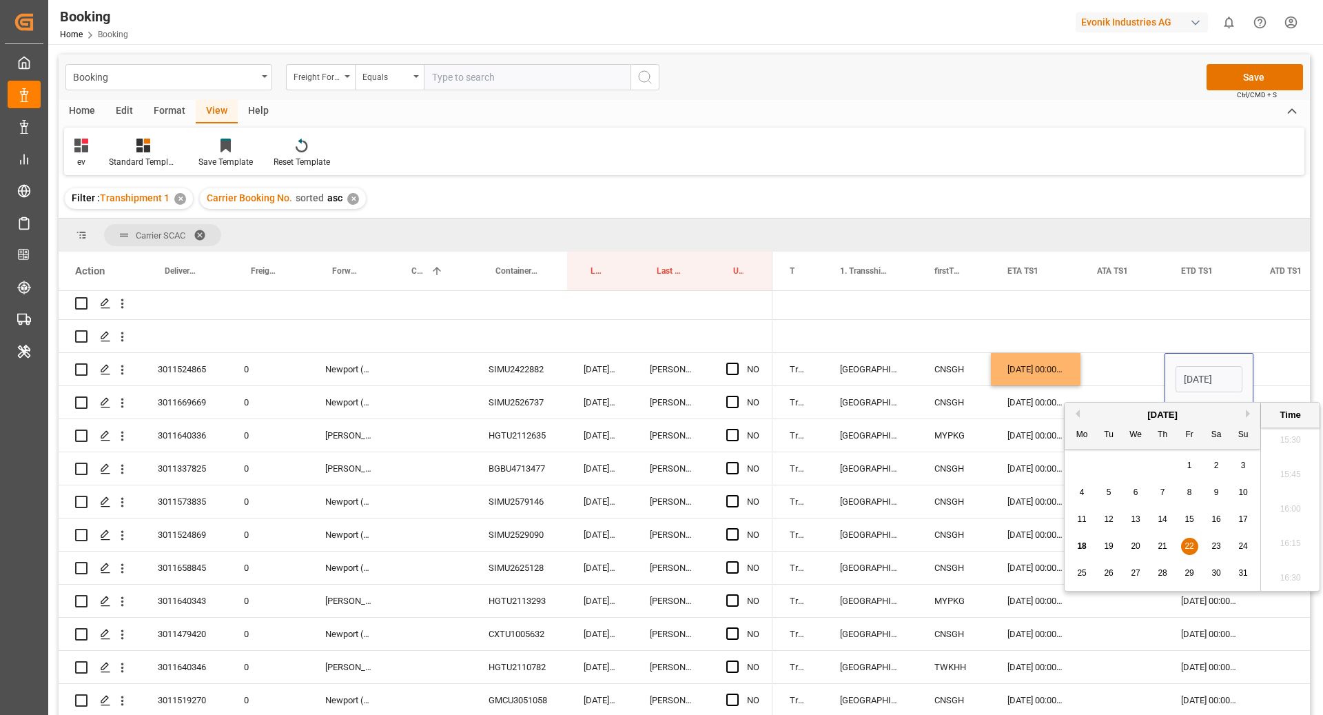
click at [1216, 546] on span "23" at bounding box center [1215, 546] width 9 height 10
type input "[DATE] 00:00"
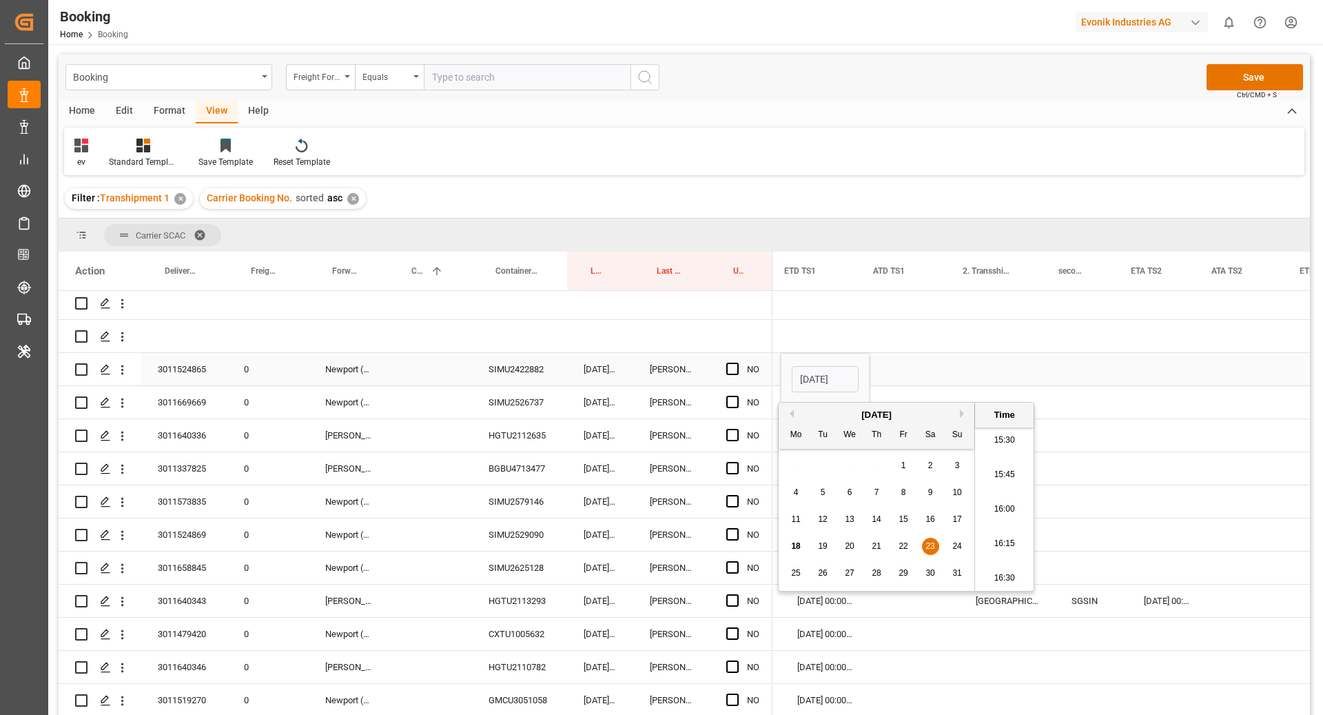
scroll to position [0, 1715]
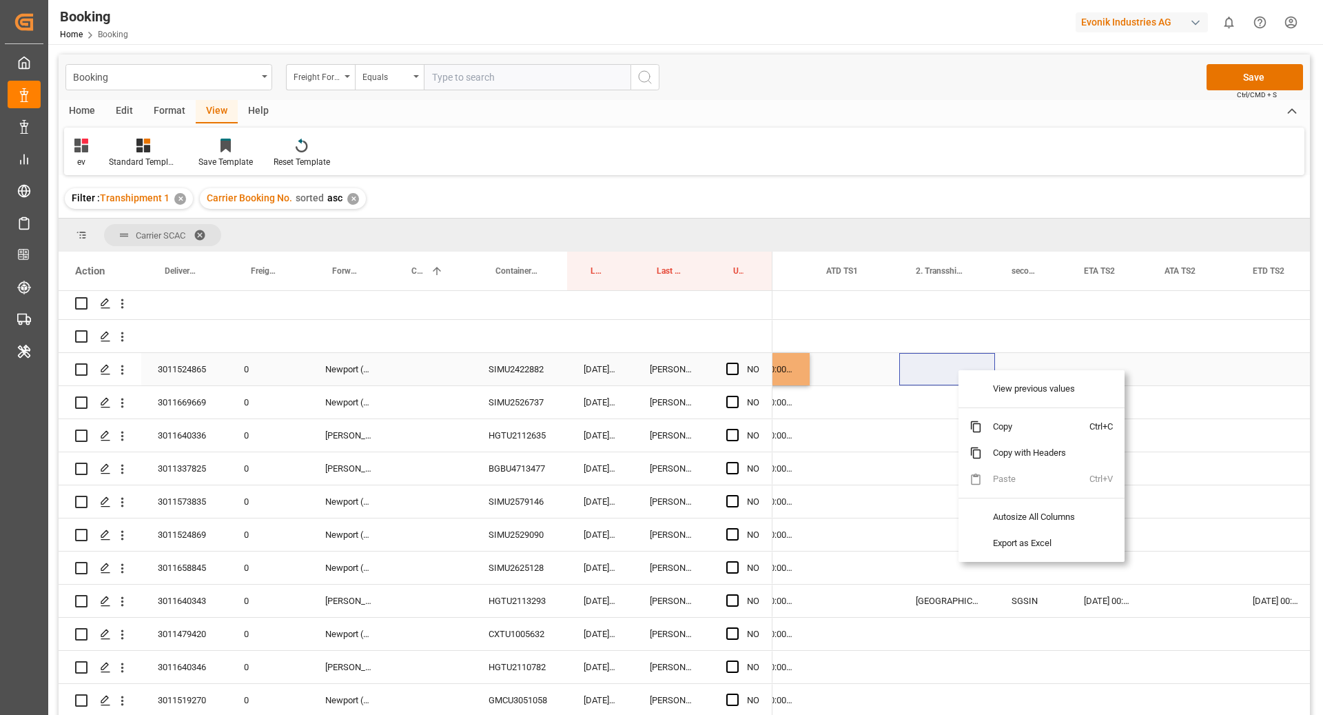
click at [958, 369] on div "Press SPACE to select this row." at bounding box center [947, 369] width 96 height 32
click at [1146, 375] on div "Press SPACE to select this row." at bounding box center [1107, 369] width 81 height 32
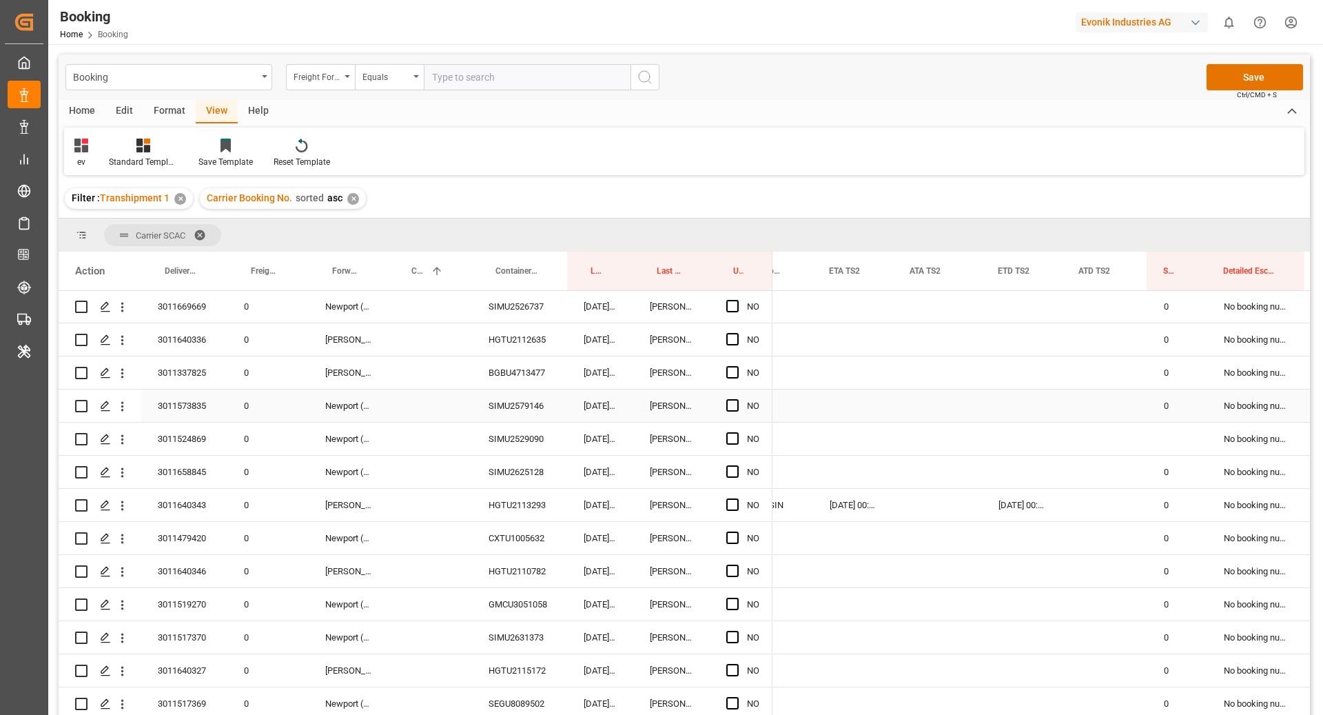
click at [1184, 414] on div "0" at bounding box center [1177, 405] width 60 height 32
drag, startPoint x: 1205, startPoint y: 420, endPoint x: 1203, endPoint y: 441, distance: 21.5
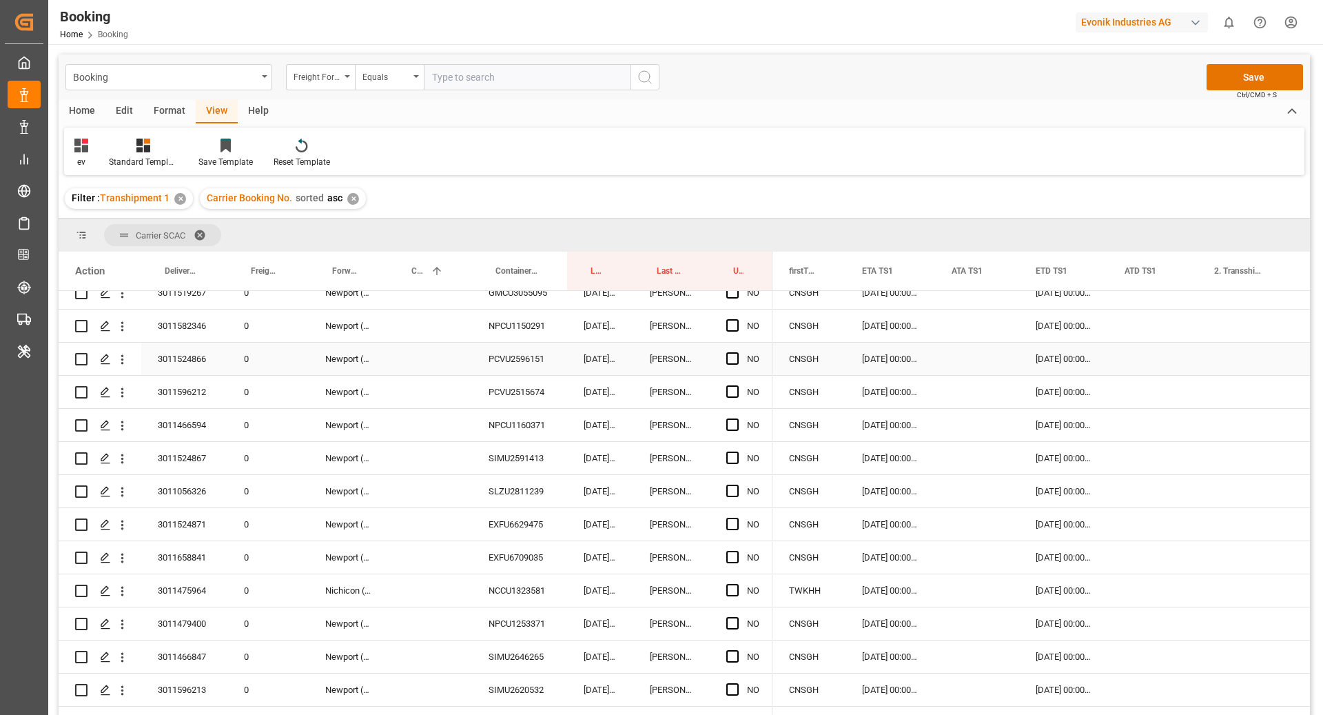
click at [538, 357] on div "PCVU2596151" at bounding box center [519, 358] width 95 height 32
click at [903, 364] on div "[DATE] 00:00:00" at bounding box center [891, 358] width 90 height 32
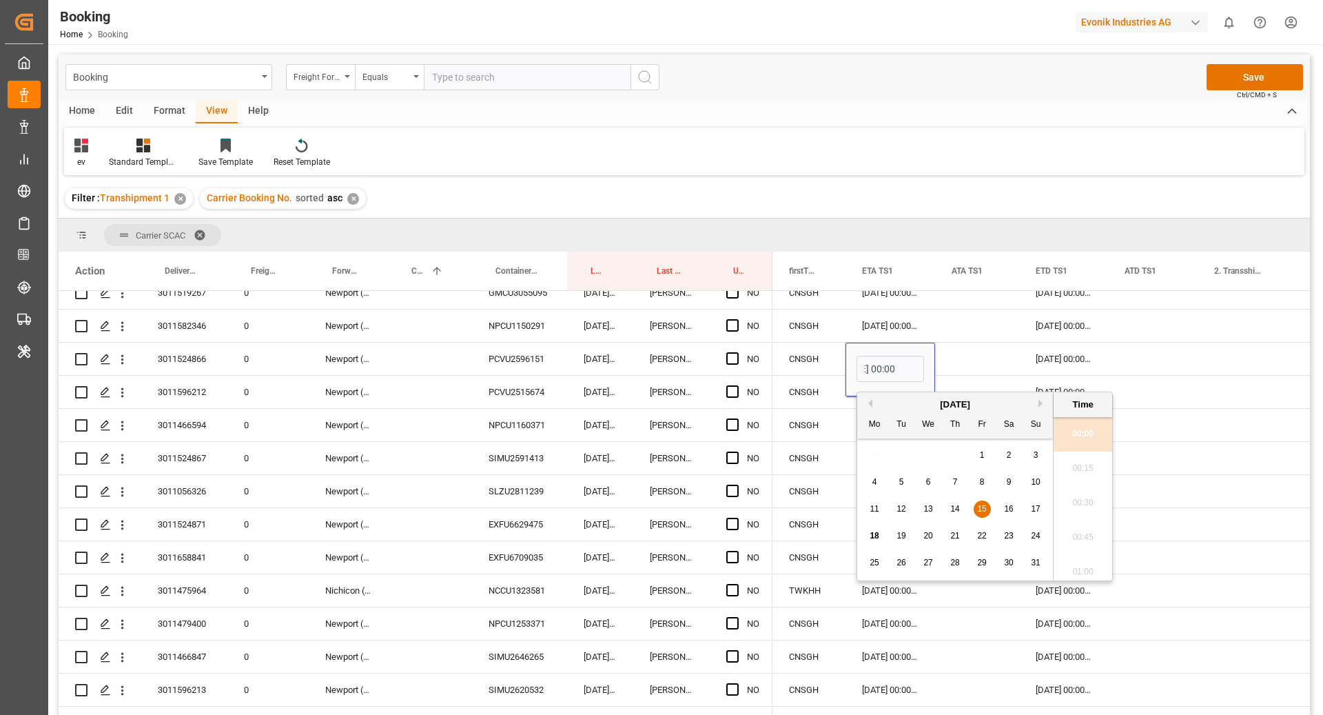
click at [879, 542] on div "18" at bounding box center [874, 536] width 17 height 17
type input "[DATE] 00:00"
click at [1051, 354] on div "[DATE] 00:00:00" at bounding box center [1063, 358] width 89 height 32
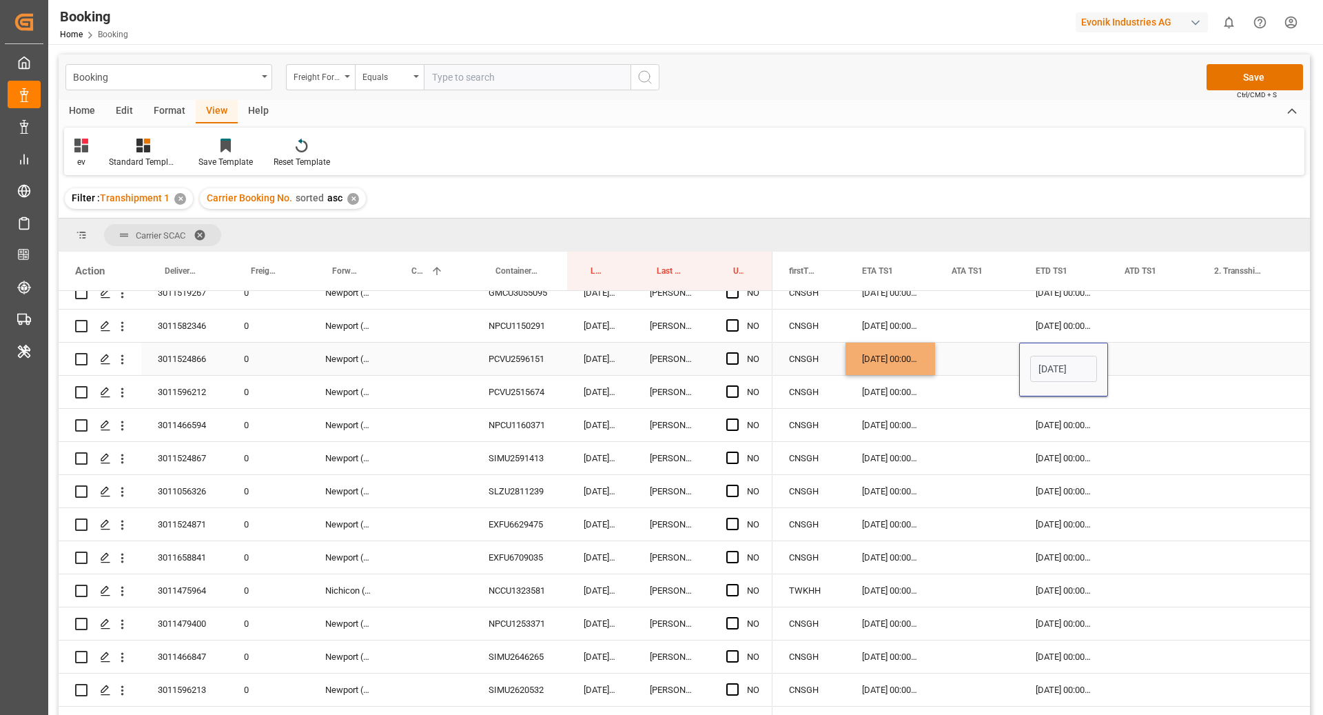
scroll to position [2140, 0]
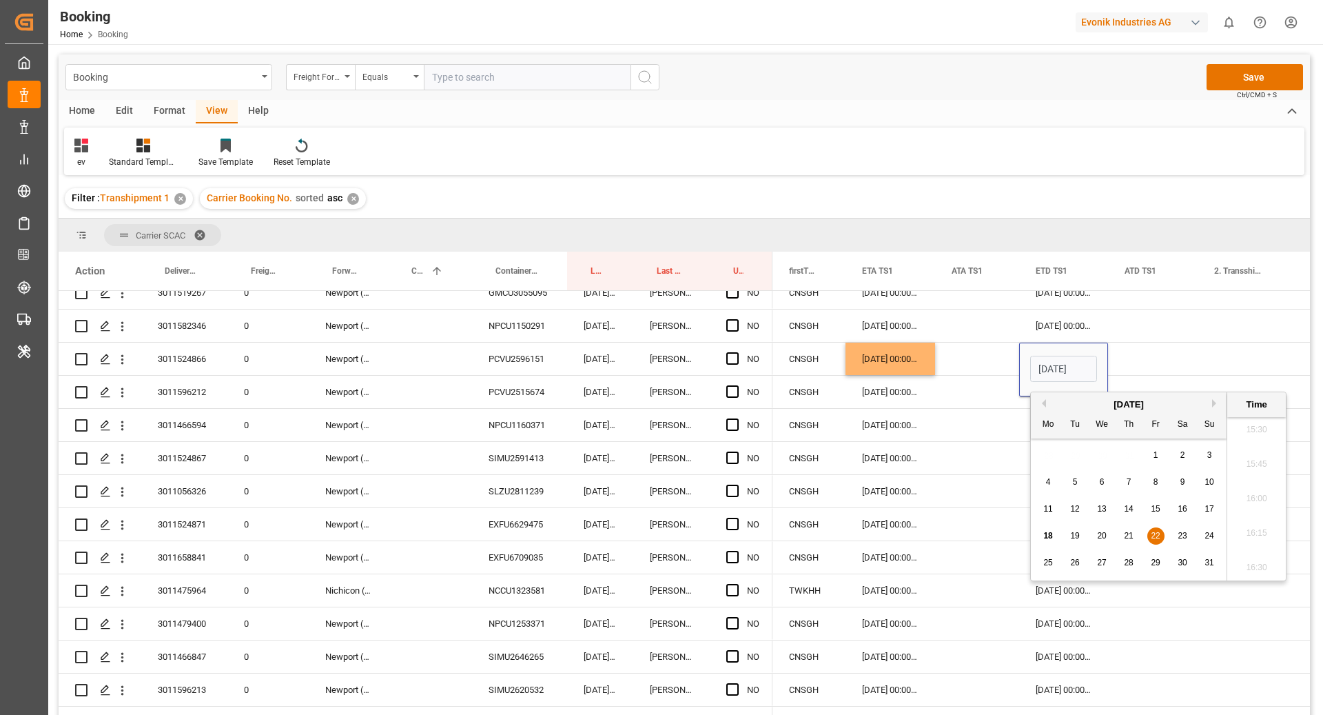
click at [1181, 539] on span "23" at bounding box center [1182, 536] width 9 height 10
type input "[DATE] 00:00"
click at [1142, 363] on div "Press SPACE to select this row." at bounding box center [1153, 358] width 90 height 32
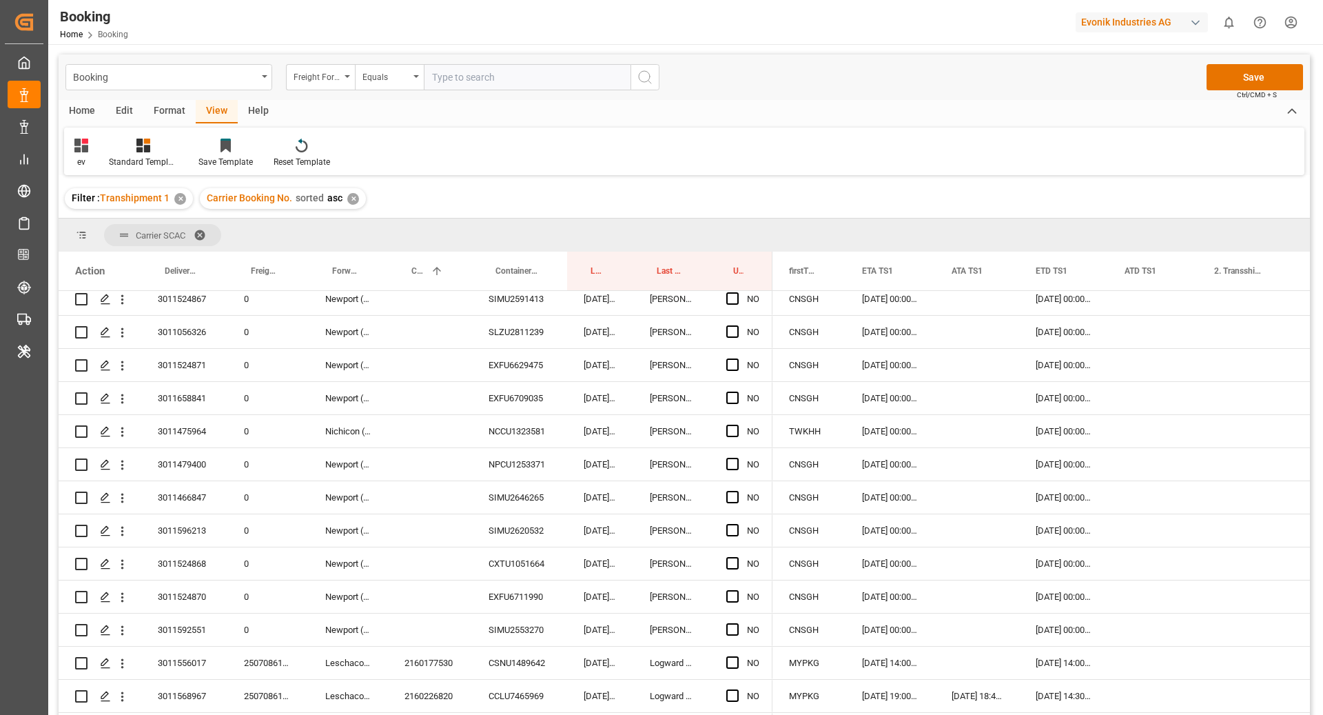
scroll to position [945, 0]
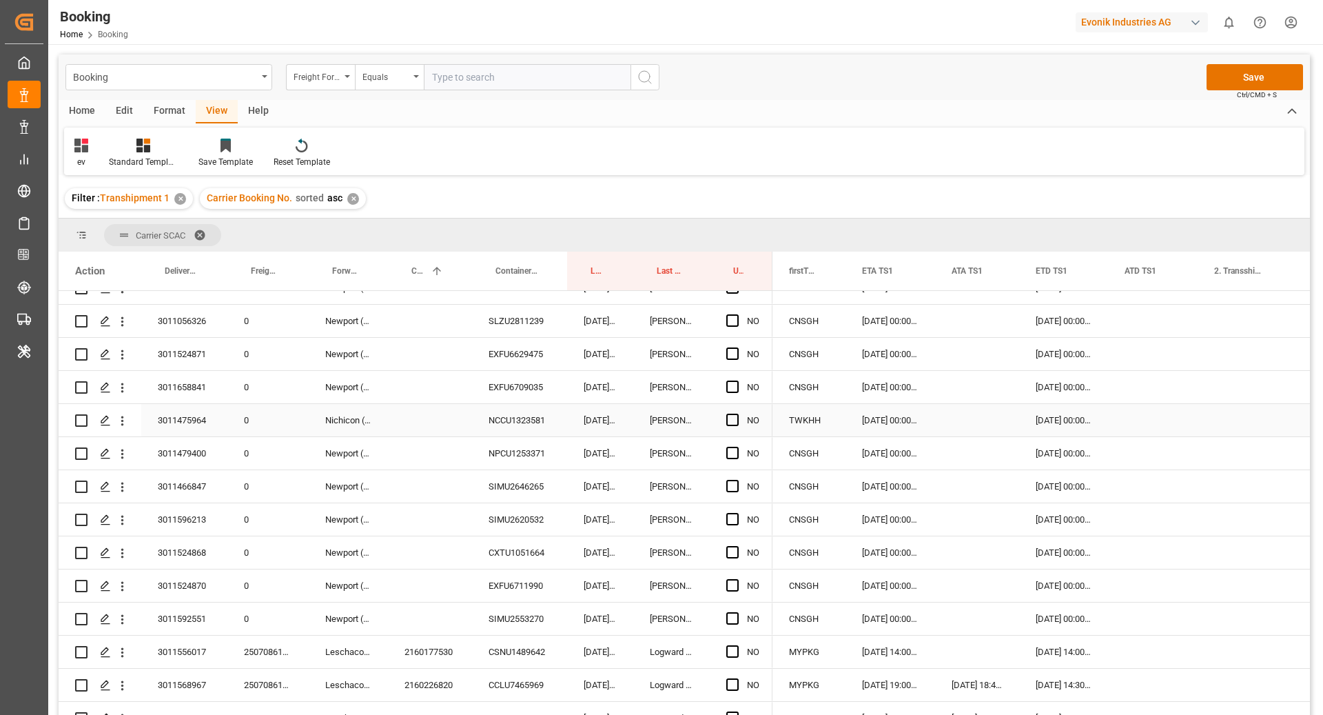
click at [536, 425] on div "NCCU1323581" at bounding box center [519, 420] width 95 height 32
click at [957, 428] on div "Press SPACE to select this row." at bounding box center [977, 420] width 84 height 32
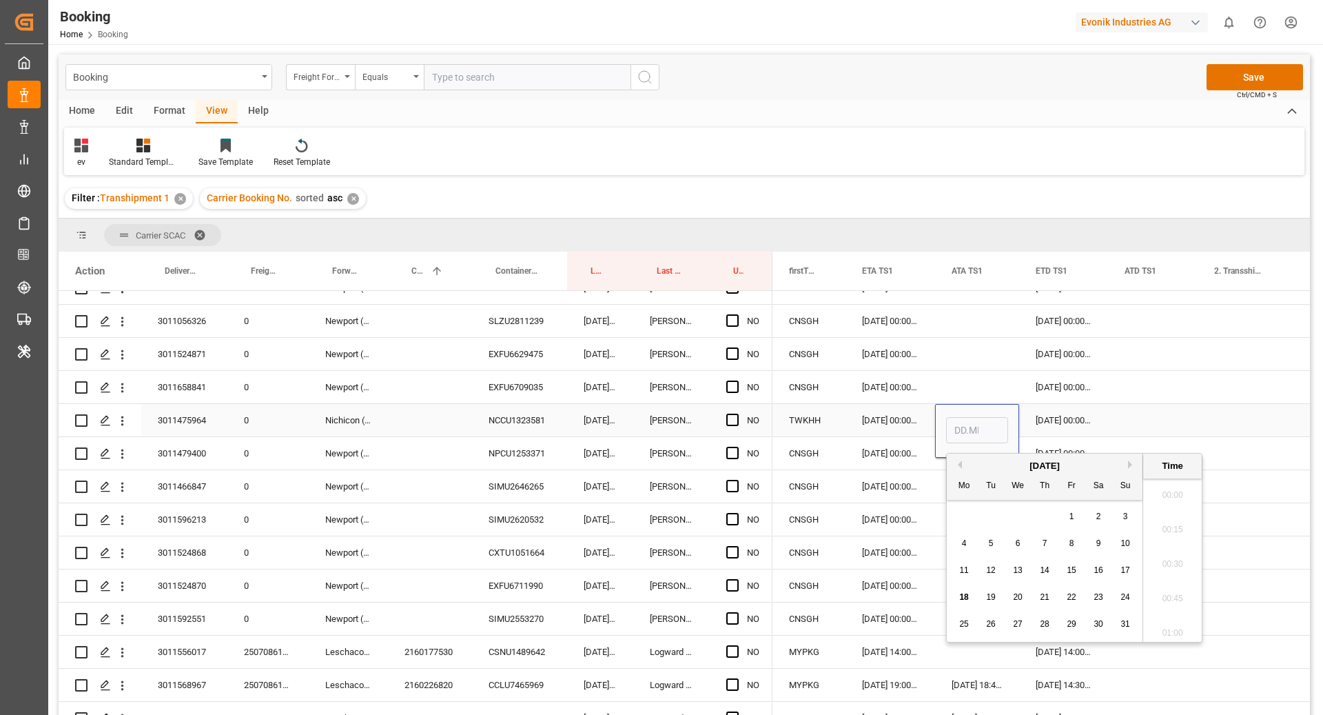
scroll to position [2140, 0]
click at [1127, 568] on span "17" at bounding box center [1125, 570] width 9 height 10
type input "[DATE] 00:00"
click at [1052, 429] on div "[DATE] 00:00:00" at bounding box center [1063, 420] width 89 height 32
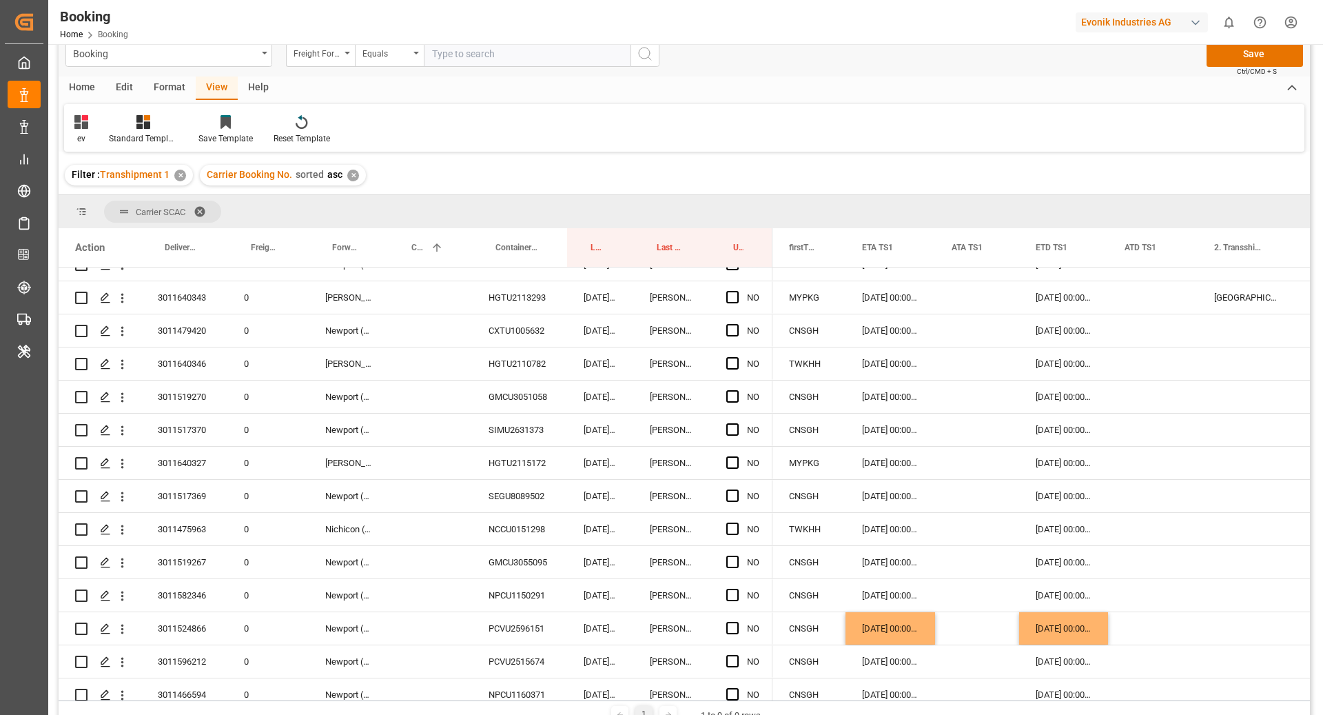
scroll to position [0, 0]
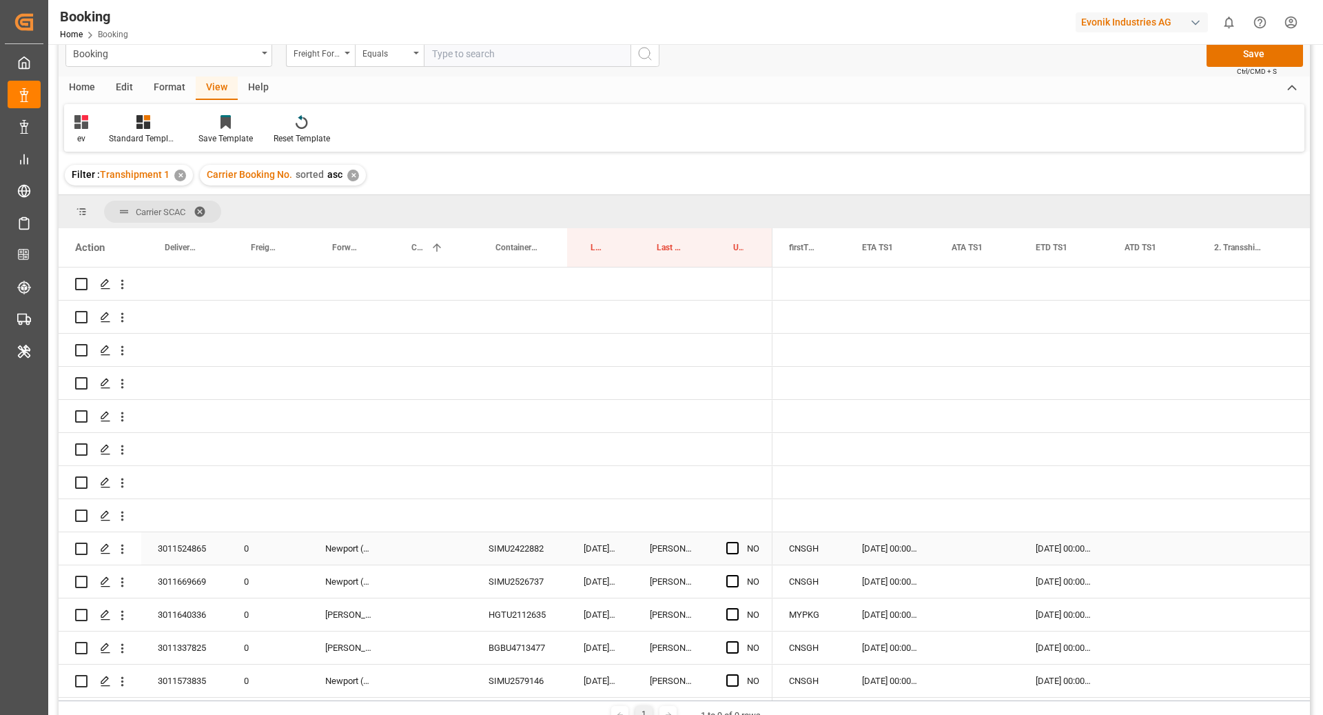
click at [737, 553] on div "Press SPACE to select this row." at bounding box center [736, 549] width 21 height 32
click at [729, 550] on span "Press SPACE to select this row." at bounding box center [732, 548] width 12 height 12
click at [737, 542] on input "Press SPACE to select this row." at bounding box center [737, 542] width 0 height 0
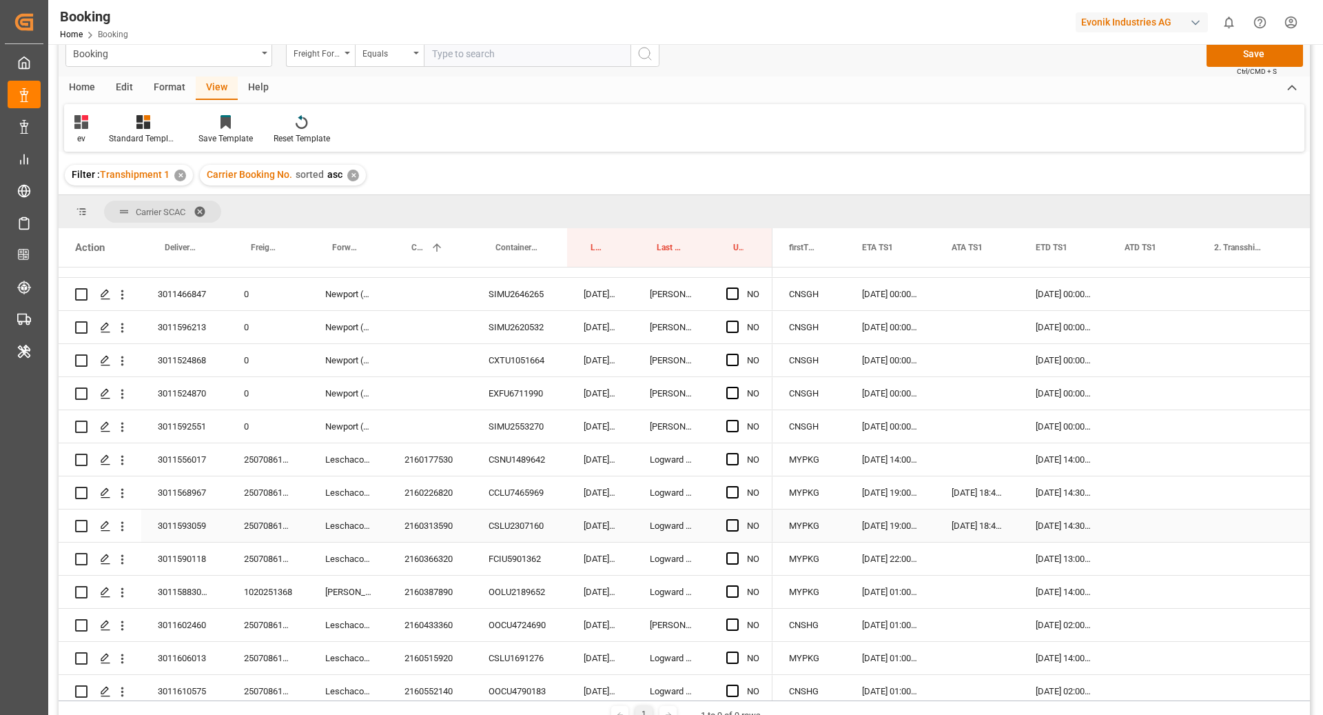
scroll to position [1133, 0]
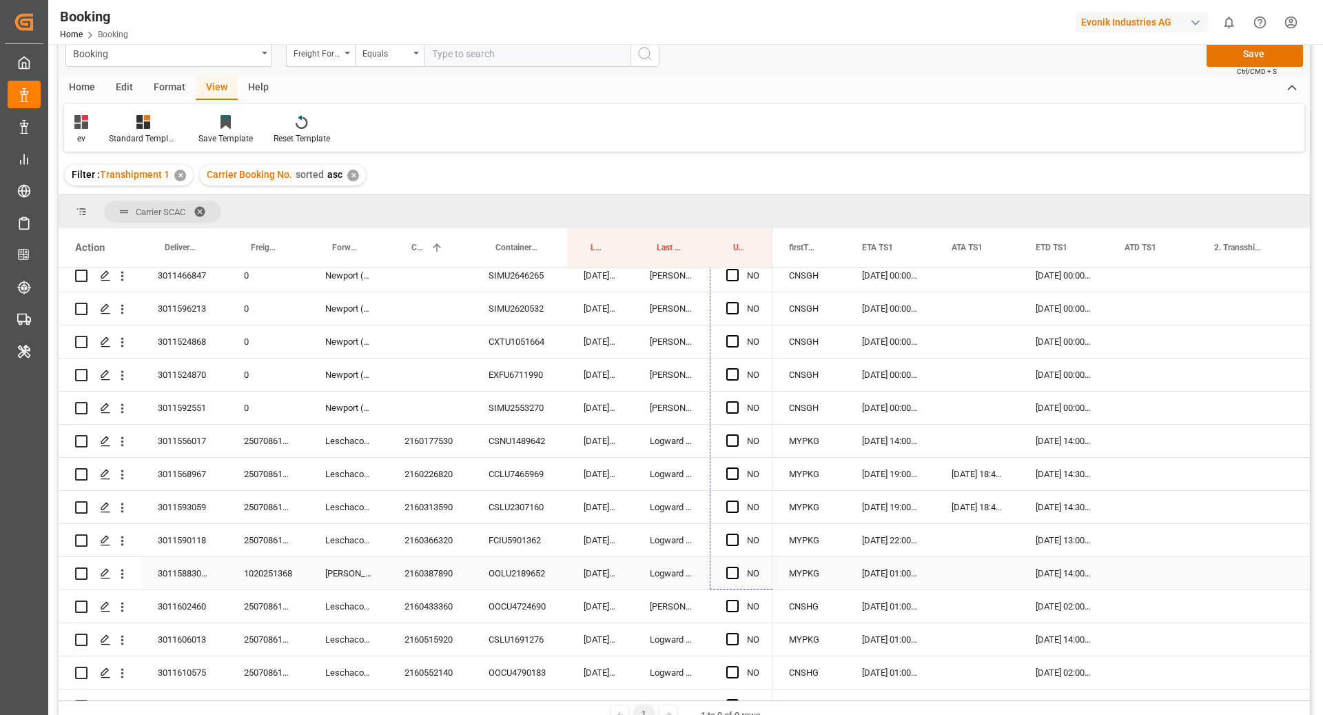
drag, startPoint x: 772, startPoint y: 564, endPoint x: 747, endPoint y: 569, distance: 25.4
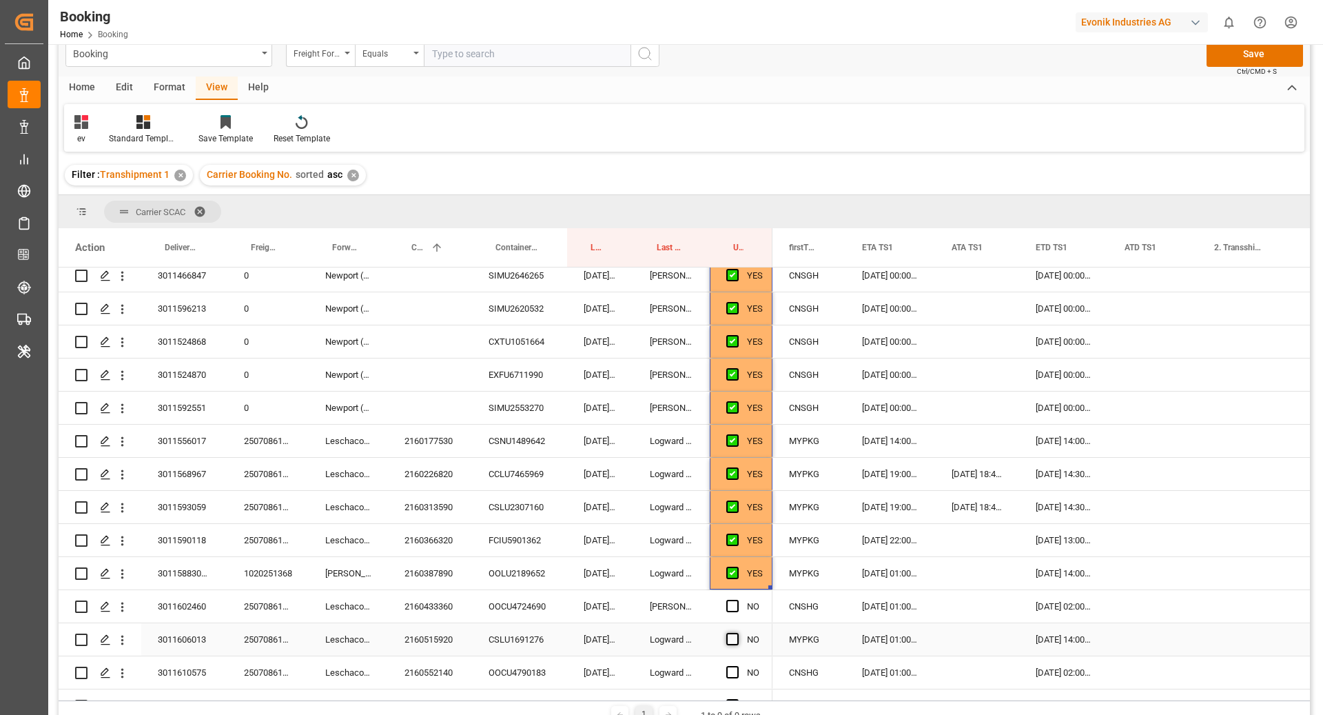
click at [733, 633] on span "Press SPACE to select this row." at bounding box center [732, 639] width 12 height 12
click at [737, 633] on input "Press SPACE to select this row." at bounding box center [737, 633] width 0 height 0
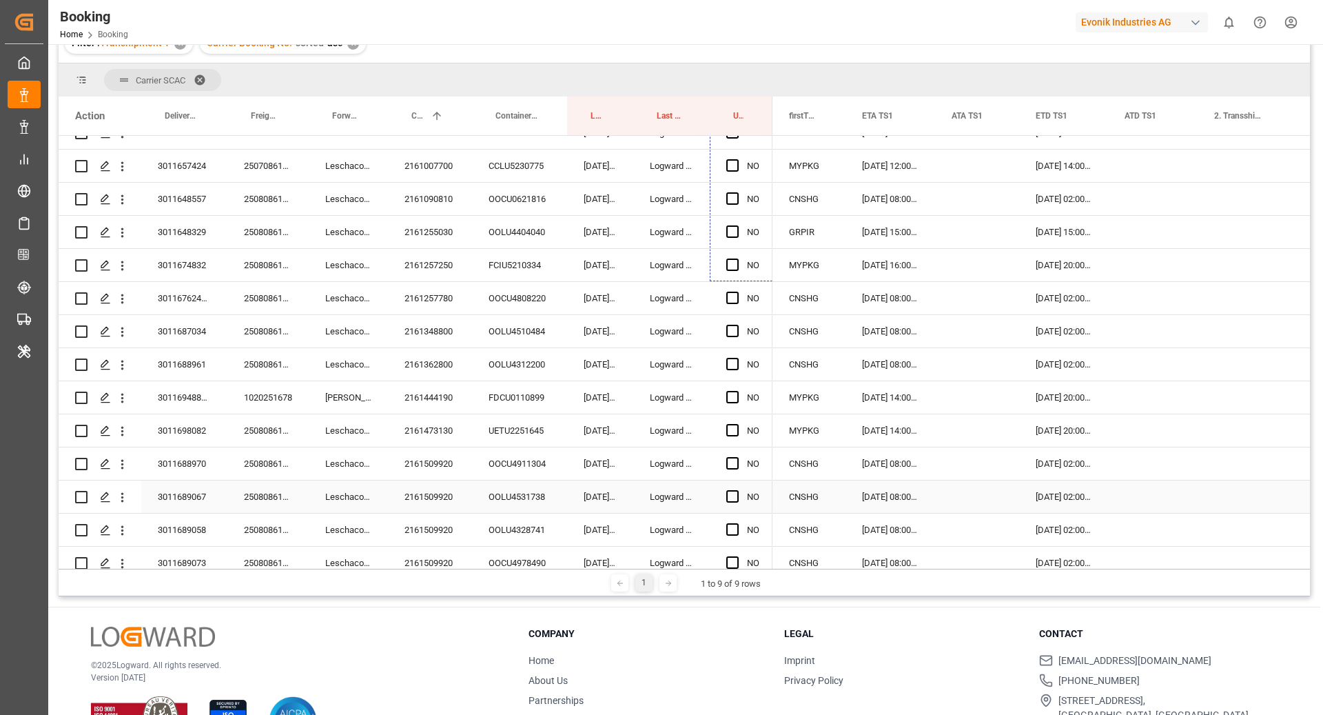
scroll to position [2080, 0]
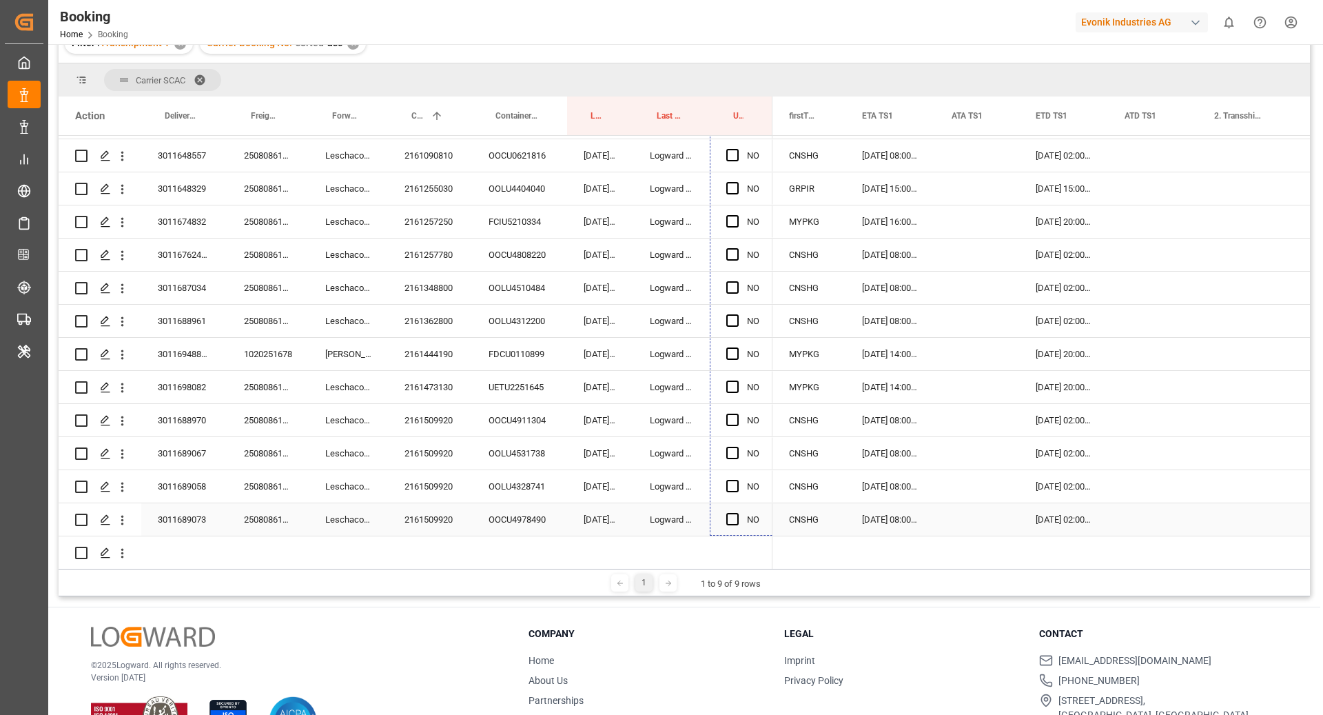
drag, startPoint x: 769, startPoint y: 407, endPoint x: 739, endPoint y: 524, distance: 121.0
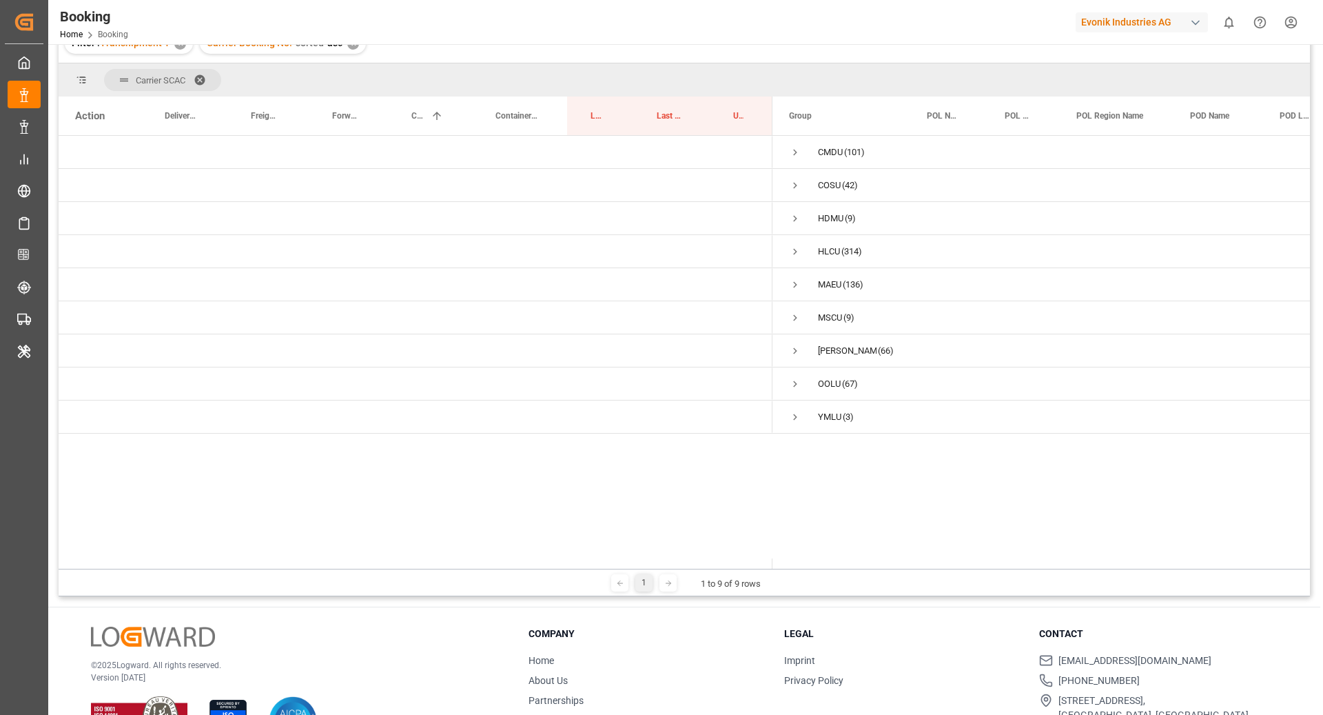
scroll to position [108, 0]
